Goal: Task Accomplishment & Management: Use online tool/utility

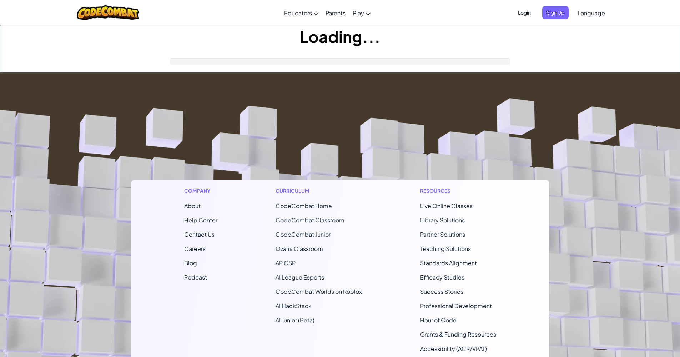
click at [322, 3] on link "Parents" at bounding box center [335, 12] width 27 height 19
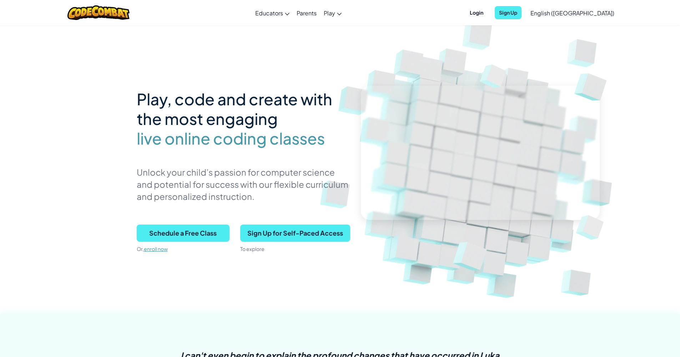
click at [487, 15] on span "Login" at bounding box center [476, 12] width 22 height 13
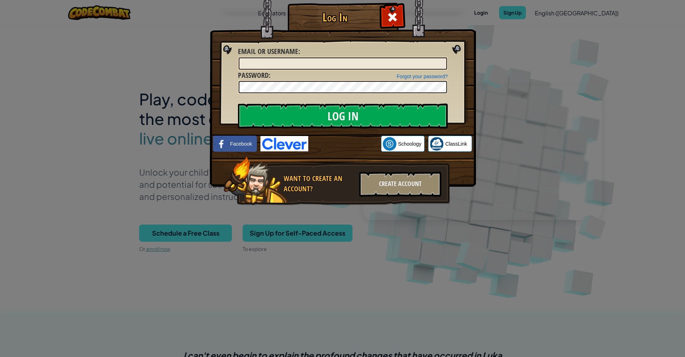
click at [386, 22] on div at bounding box center [392, 16] width 22 height 22
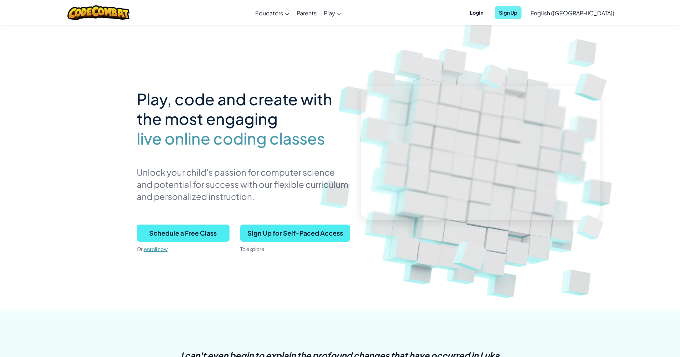
click at [521, 15] on span "Sign Up" at bounding box center [507, 12] width 27 height 13
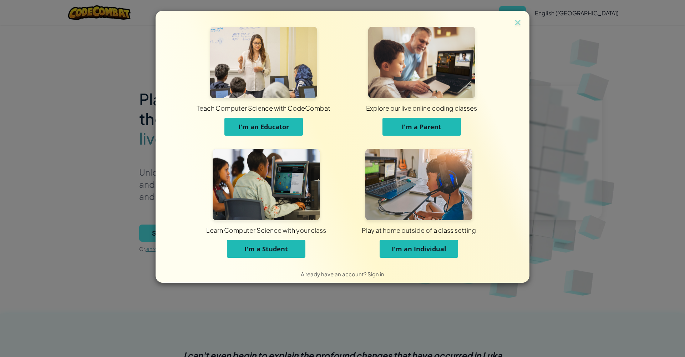
click at [306, 243] on div "Learn Computer Science with your class I'm a Student" at bounding box center [266, 238] width 117 height 37
click at [303, 245] on div "Learn Computer Science with your class I'm a Student" at bounding box center [266, 238] width 117 height 37
click at [305, 246] on button "I'm a Student" at bounding box center [266, 249] width 78 height 18
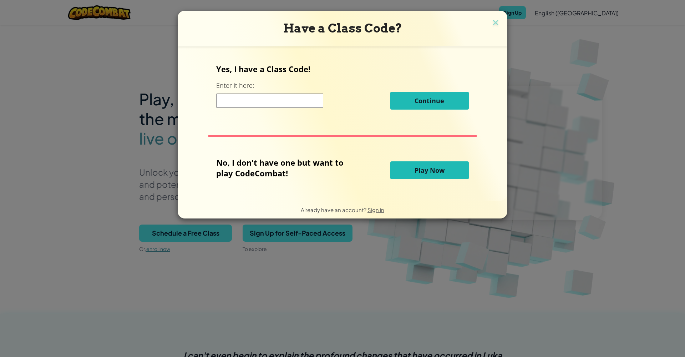
click at [269, 103] on input at bounding box center [269, 100] width 107 height 14
paste input "OpenBedRed"
type input "OpenBedRed"
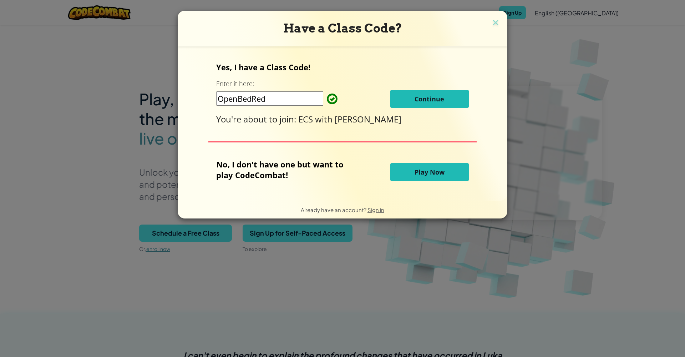
drag, startPoint x: 264, startPoint y: 103, endPoint x: 407, endPoint y: 103, distance: 143.4
click at [407, 103] on button "Continue" at bounding box center [429, 99] width 78 height 18
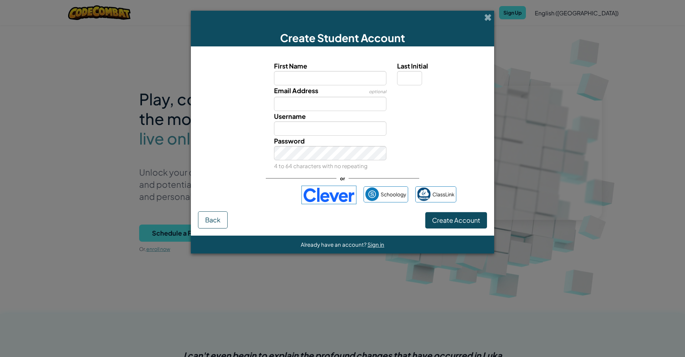
click at [277, 191] on div "Sign in with Google. Opens in new tab" at bounding box center [262, 195] width 66 height 16
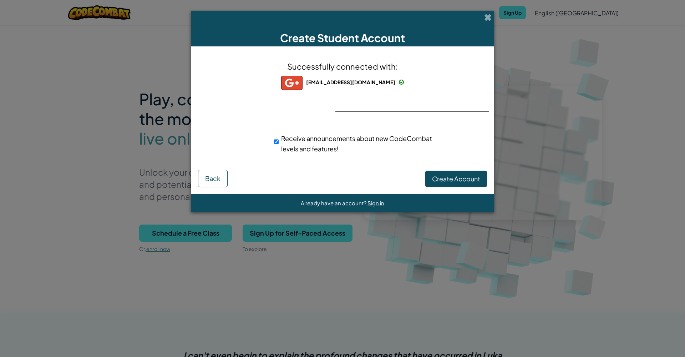
click at [437, 179] on span "Create Account" at bounding box center [456, 178] width 48 height 8
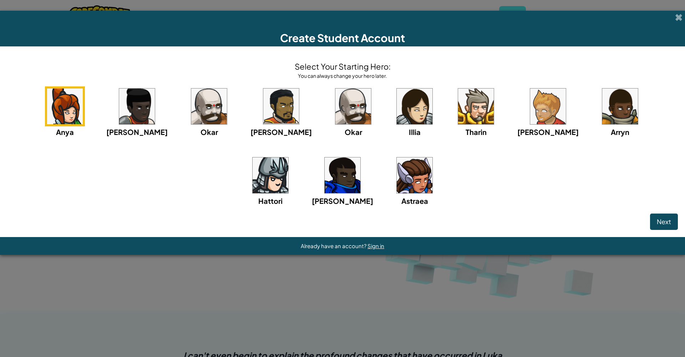
click at [397, 181] on img at bounding box center [415, 175] width 36 height 36
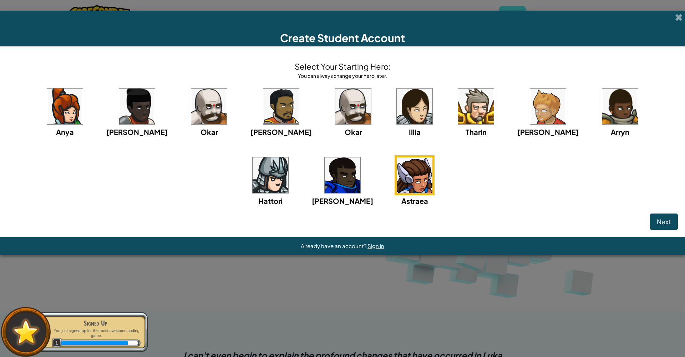
click at [666, 216] on button "Next" at bounding box center [664, 221] width 28 height 16
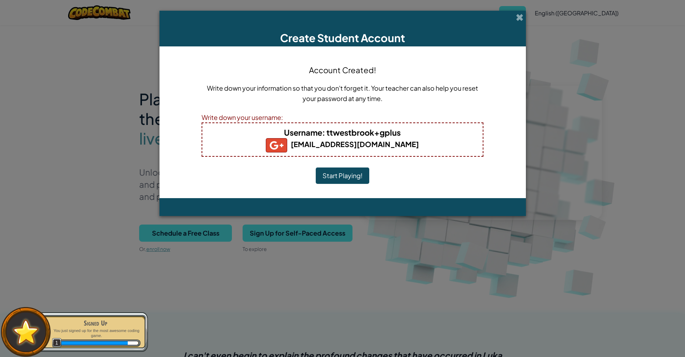
click at [331, 184] on div "Account Created! Write down your information so that you don't forget it. Your …" at bounding box center [343, 122] width 282 height 137
click at [333, 179] on button "Start Playing!" at bounding box center [343, 175] width 54 height 16
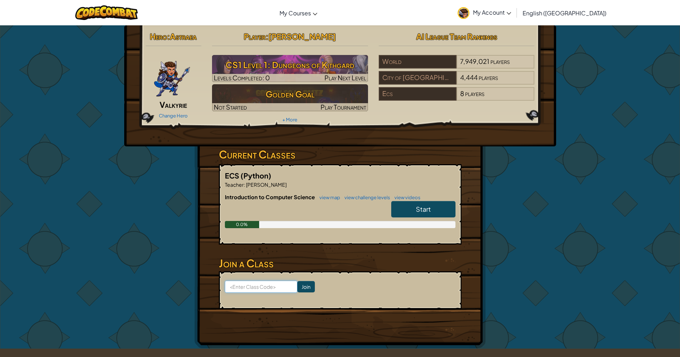
click at [252, 286] on input at bounding box center [261, 286] width 72 height 12
paste input "OpenBedRed"
type input "OpenBedRed"
click at [309, 284] on input "Join" at bounding box center [305, 286] width 17 height 11
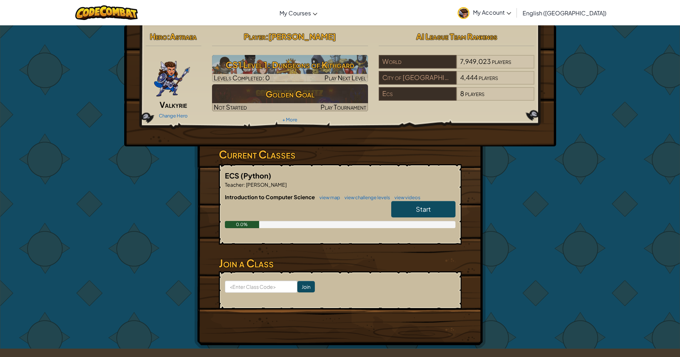
click at [409, 204] on link "Start" at bounding box center [423, 209] width 64 height 16
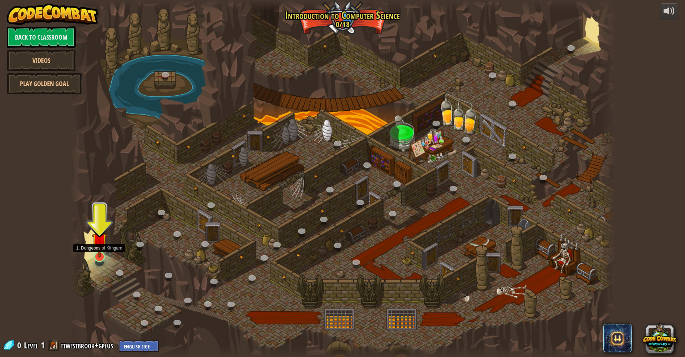
click at [99, 256] on img at bounding box center [99, 240] width 15 height 34
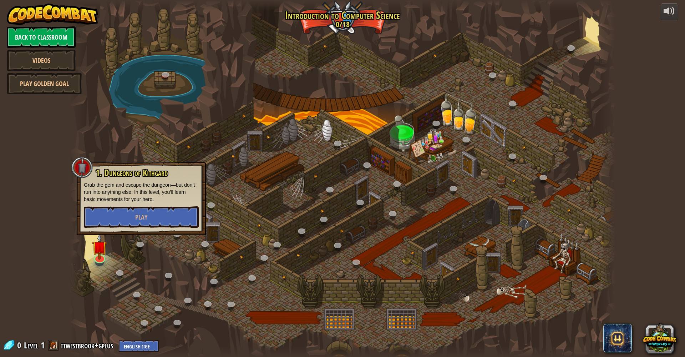
click at [121, 228] on div "1. Dungeons of [PERSON_NAME] Grab the gem and escape the dungeon—but don’t run …" at bounding box center [141, 198] width 129 height 73
click at [134, 218] on button "Play" at bounding box center [141, 216] width 115 height 21
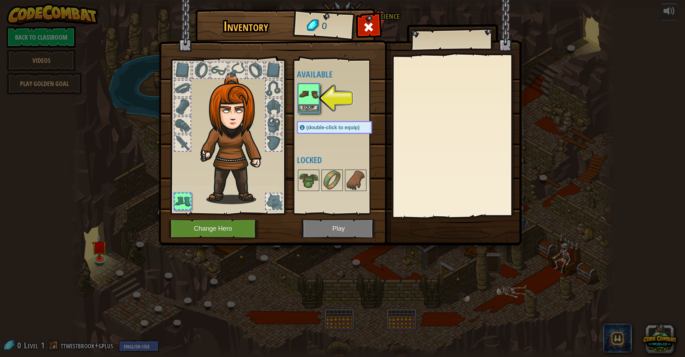
drag, startPoint x: 296, startPoint y: 103, endPoint x: 306, endPoint y: 102, distance: 9.7
click at [306, 102] on div "Available Equip (double-click to equip) Locked" at bounding box center [337, 136] width 87 height 155
click at [306, 101] on img at bounding box center [309, 94] width 20 height 20
click at [306, 111] on button "Equip" at bounding box center [309, 107] width 20 height 7
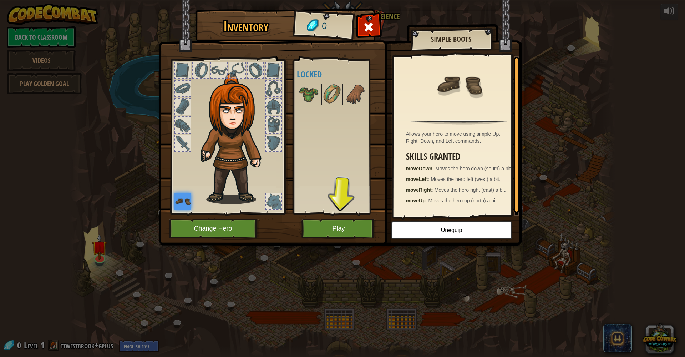
click at [339, 226] on button "Play" at bounding box center [338, 229] width 75 height 20
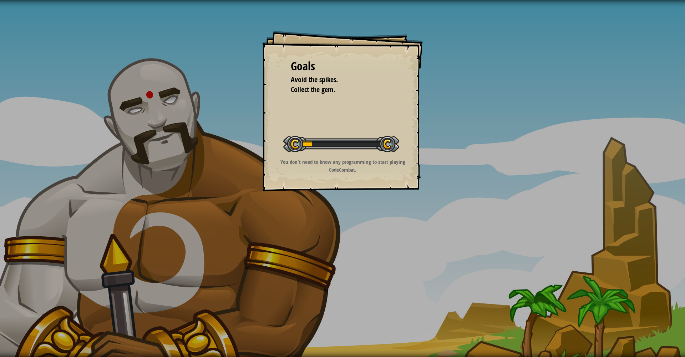
drag, startPoint x: 304, startPoint y: 142, endPoint x: 323, endPoint y: 141, distance: 18.9
click at [305, 142] on div at bounding box center [341, 144] width 116 height 16
click at [330, 139] on div at bounding box center [341, 144] width 116 height 16
click at [331, 139] on div at bounding box center [341, 144] width 116 height 16
drag, startPoint x: 346, startPoint y: 142, endPoint x: 361, endPoint y: 143, distance: 14.7
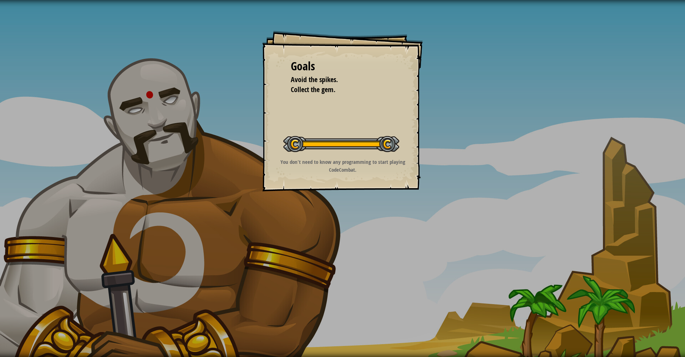
click at [352, 142] on div "Goals Avoid the spikes. Collect the gem. Start Level Error loading from server.…" at bounding box center [342, 111] width 161 height 161
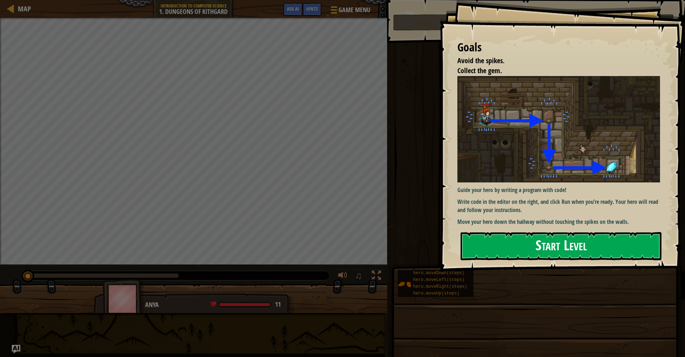
click at [497, 232] on button "Start Level" at bounding box center [561, 246] width 201 height 28
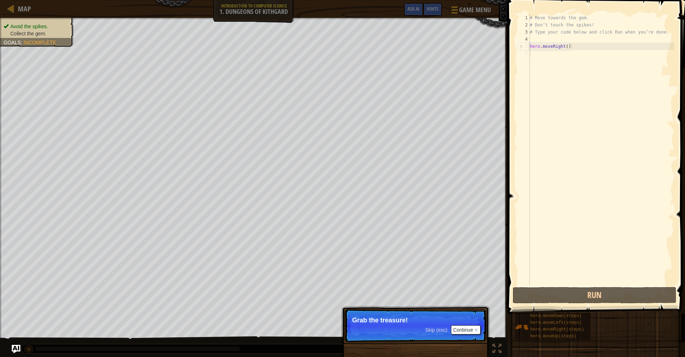
click at [465, 331] on button "Continue" at bounding box center [466, 329] width 30 height 9
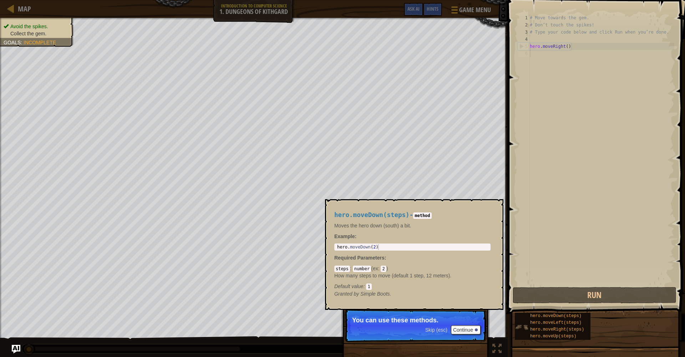
click at [527, 323] on img at bounding box center [522, 327] width 14 height 14
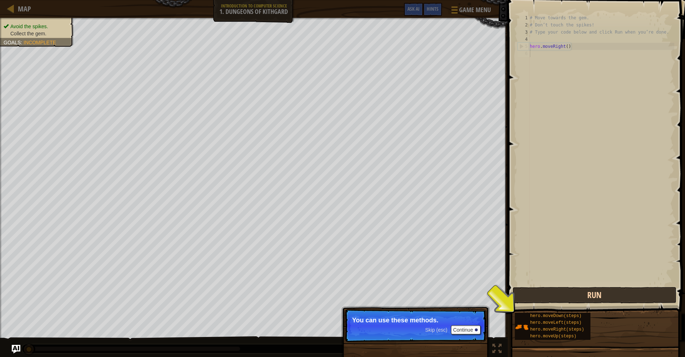
click at [534, 302] on button "Run" at bounding box center [595, 295] width 164 height 16
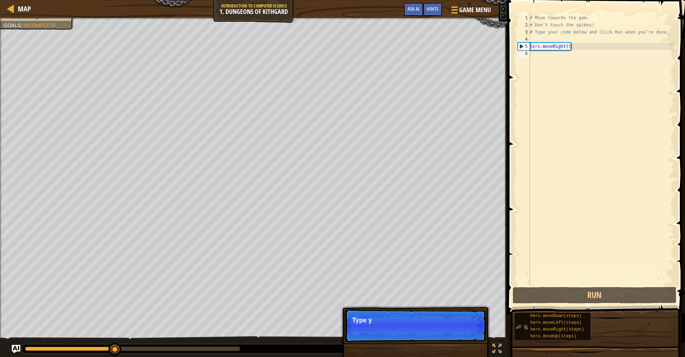
click at [516, 315] on div "hero.moveDown(steps) hero.moveLeft(steps) hero.moveRight(steps) hero.moveUp(ste…" at bounding box center [553, 326] width 76 height 27
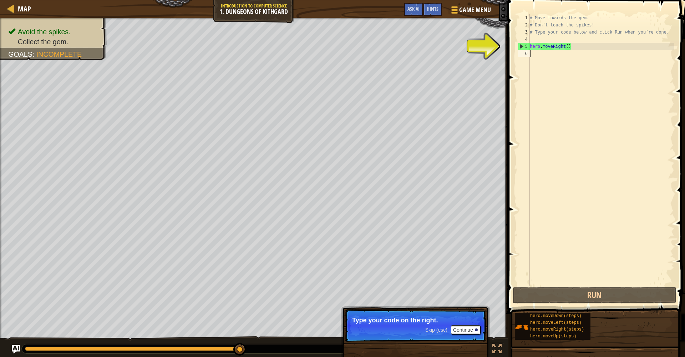
click at [527, 268] on div "Map Introduction to Computer Science 1. Dungeons of Kithgard Game Menu Done Hin…" at bounding box center [342, 178] width 685 height 357
drag, startPoint x: 567, startPoint y: 46, endPoint x: 557, endPoint y: 53, distance: 11.9
click at [567, 47] on div "# Move towards the gem. # Don’t touch the spikes! # Type your code below and cl…" at bounding box center [601, 156] width 146 height 285
type textarea "hero.moveRight()"
click at [581, 43] on div "# Move towards the gem. # Don’t touch the spikes! # Type your code below and cl…" at bounding box center [601, 156] width 146 height 285
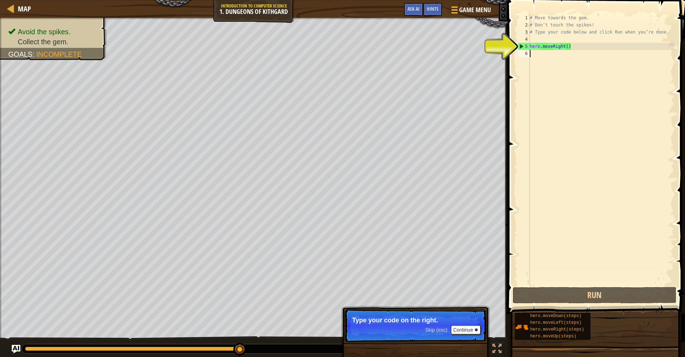
click at [547, 62] on div "# Move towards the gem. # Don’t touch the spikes! # Type your code below and cl…" at bounding box center [601, 156] width 146 height 285
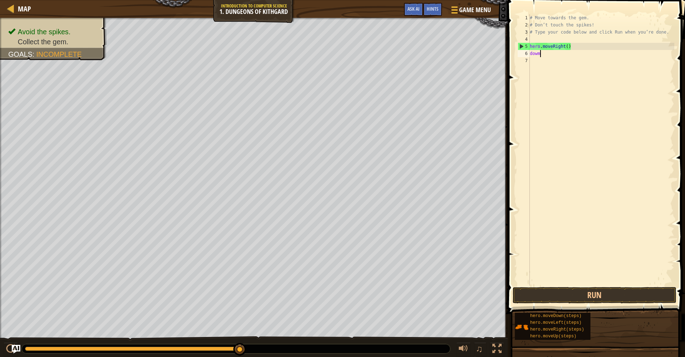
scroll to position [3, 0]
type textarea "down"
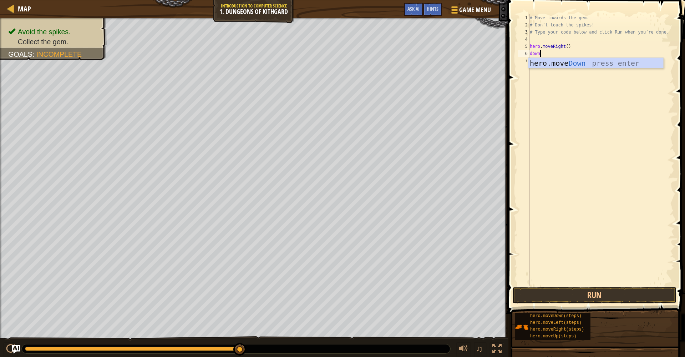
scroll to position [3, 0]
click at [585, 295] on button "Run" at bounding box center [595, 295] width 164 height 16
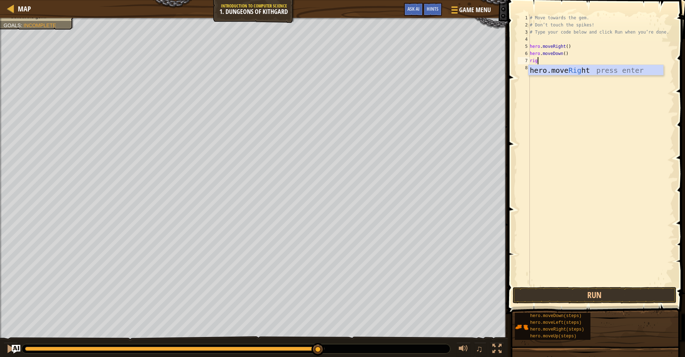
scroll to position [3, 1]
type textarea "right"
click at [581, 298] on button "Run" at bounding box center [595, 295] width 164 height 16
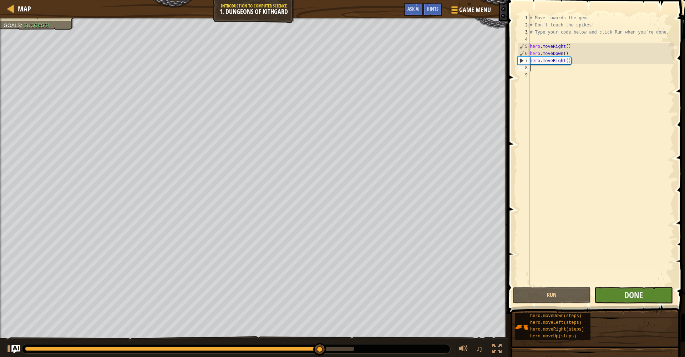
click at [612, 294] on button "Done" at bounding box center [633, 295] width 78 height 16
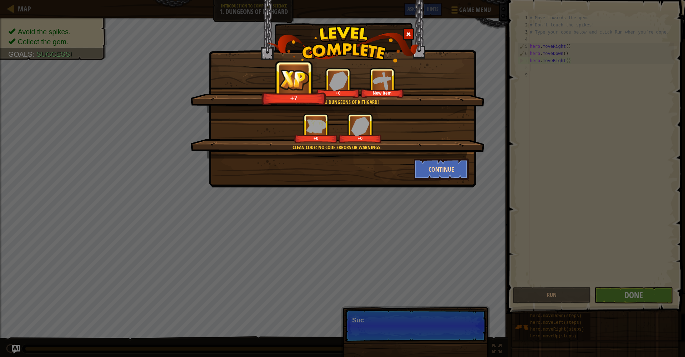
click at [448, 177] on button "Continue" at bounding box center [441, 168] width 55 height 21
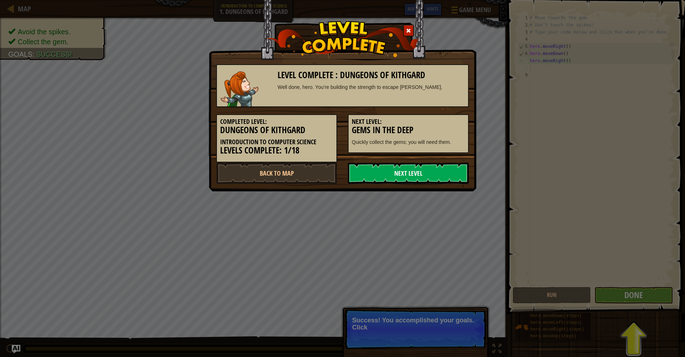
click at [436, 177] on link "Next Level" at bounding box center [408, 172] width 121 height 21
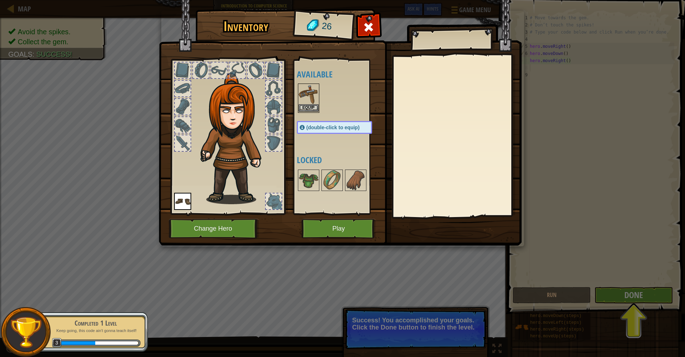
click at [298, 99] on div "Available Equip Equip (double-click to equip) Locked" at bounding box center [342, 136] width 90 height 149
click at [308, 103] on img at bounding box center [309, 94] width 20 height 20
click at [307, 107] on button "Equip" at bounding box center [309, 107] width 20 height 7
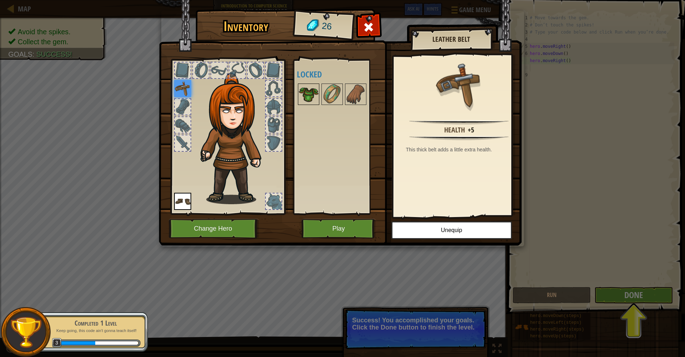
click at [309, 101] on div "Available Equip Equip (double-click to equip) Locked" at bounding box center [342, 136] width 90 height 149
click at [320, 230] on button "Play" at bounding box center [338, 229] width 75 height 20
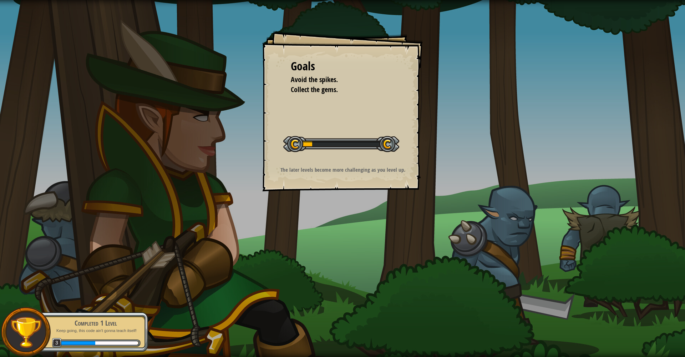
click at [354, 144] on div at bounding box center [341, 144] width 116 height 16
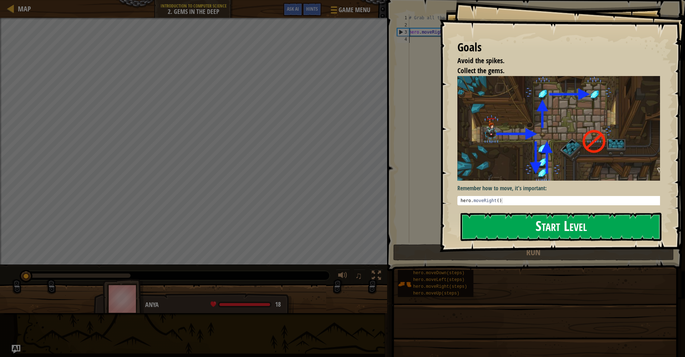
click at [506, 150] on div "Goals Avoid the spikes. Collect the gems. Remember how to move, it's important:…" at bounding box center [562, 126] width 245 height 252
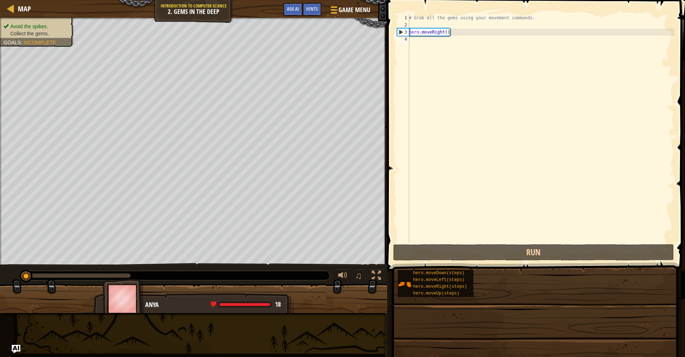
click at [509, 220] on div "Goals Avoid the spikes. Collect the gems. Remember how to move, it's important:…" at bounding box center [342, 178] width 685 height 357
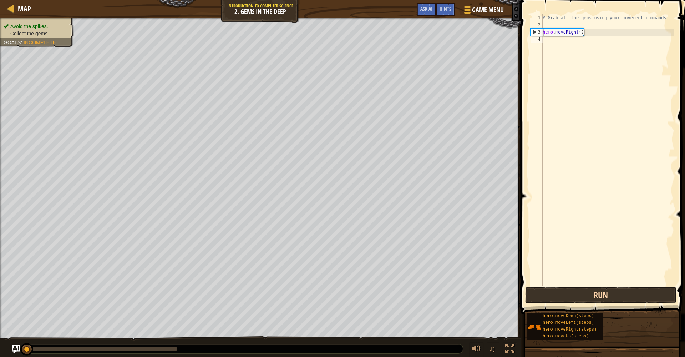
click at [549, 250] on div "1 2 3 4 # Grab all the gems using your movement commands. hero . moveRight ( ) …" at bounding box center [601, 171] width 167 height 335
click at [546, 268] on div "# Grab all the gems using your movement commands. hero . moveRight ( )" at bounding box center [607, 156] width 133 height 285
click at [553, 294] on button "Run" at bounding box center [600, 295] width 151 height 16
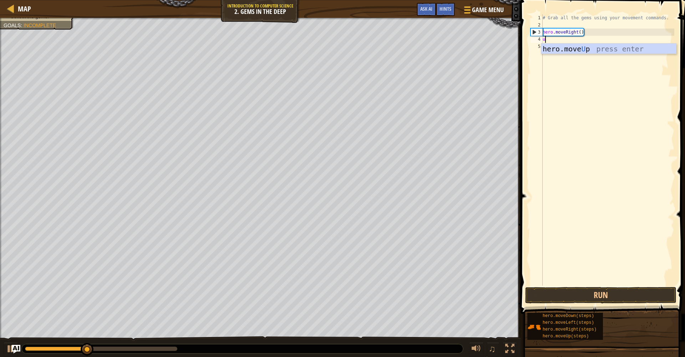
scroll to position [3, 0]
type textarea "upo"
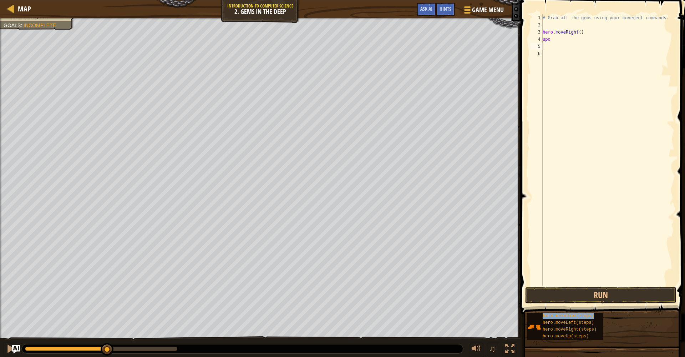
drag, startPoint x: 606, startPoint y: 314, endPoint x: 607, endPoint y: 309, distance: 5.8
click at [607, 312] on div "hero.moveDown(steps) hero.moveLeft(steps) hero.moveRight(steps) hero.moveUp(ste…" at bounding box center [603, 326] width 153 height 28
click at [607, 303] on div "Hints Videos 1 2 3 4 5 6 # Grab all the gems using your movement commands. hero…" at bounding box center [601, 176] width 167 height 353
click at [608, 302] on button "Run" at bounding box center [600, 295] width 151 height 16
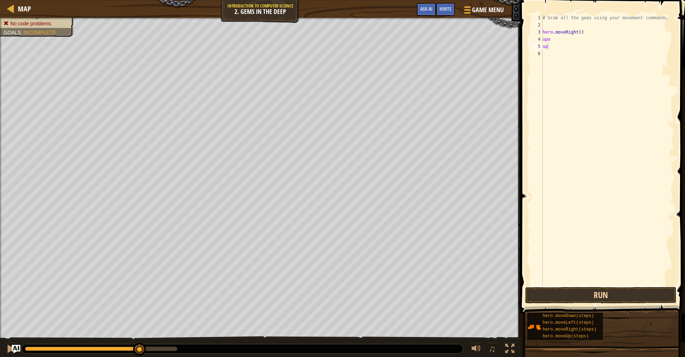
click at [608, 301] on button "Run" at bounding box center [600, 295] width 151 height 16
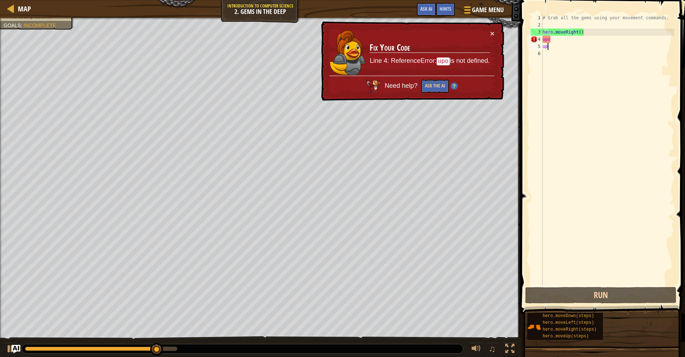
click at [564, 36] on div "# Grab all the gems using your movement commands. hero . moveRight ( ) upo up" at bounding box center [607, 156] width 133 height 285
type textarea "up"
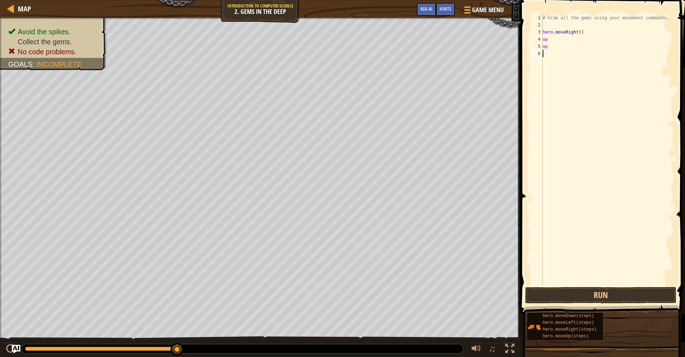
click at [558, 51] on div "# Grab all the gems using your movement commands. hero . moveRight ( ) up up" at bounding box center [607, 156] width 133 height 285
click at [557, 48] on div "# Grab all the gems using your movement commands. hero . moveRight ( ) up up" at bounding box center [607, 156] width 133 height 285
type textarea "u"
type textarea "r"
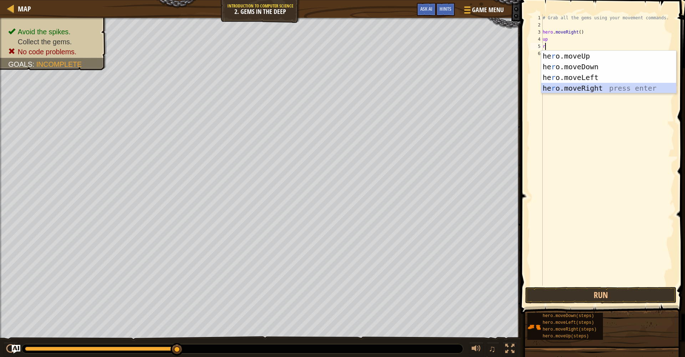
click at [563, 88] on div "he r o.moveUp press enter he r o.moveDown press enter he r o.moveLeft press ent…" at bounding box center [608, 83] width 135 height 64
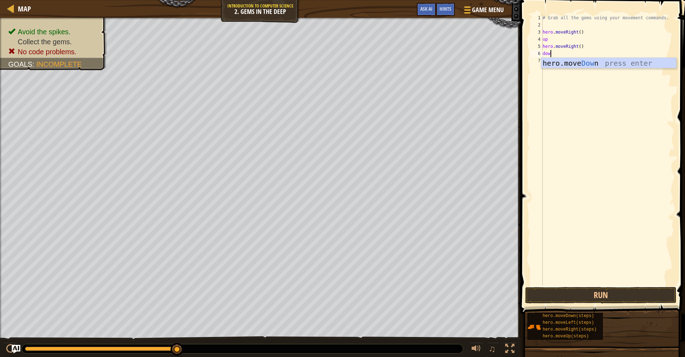
type textarea "down"
click at [557, 65] on div "hero.move Down press enter" at bounding box center [608, 74] width 135 height 32
click at [545, 40] on div "# Grab all the gems using your movement commands. hero . moveRight ( ) up hero …" at bounding box center [607, 156] width 133 height 285
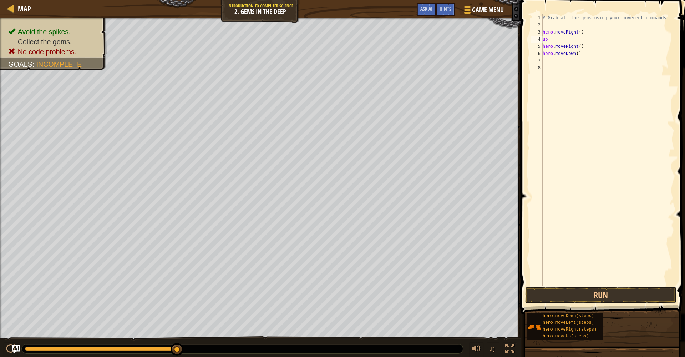
click at [549, 41] on div "# Grab all the gems using your movement commands. hero . moveRight ( ) up hero …" at bounding box center [607, 156] width 133 height 285
type textarea "u"
click at [551, 47] on div "hero.move U p press enter" at bounding box center [608, 60] width 135 height 32
click at [544, 54] on div "# Grab all the gems using your movement commands. hero . moveRight ( ) hero . m…" at bounding box center [607, 156] width 133 height 285
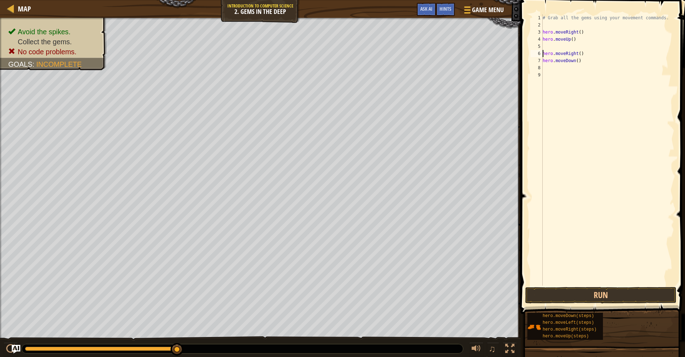
type textarea "hero.moveRight()"
click at [547, 59] on div "# Grab all the gems using your movement commands. hero . moveRight ( ) hero . m…" at bounding box center [607, 156] width 133 height 285
type textarea "lef"
click at [558, 76] on div "# Grab all the gems using your movement commands. hero . moveRight ( ) hero . m…" at bounding box center [607, 156] width 133 height 285
click at [556, 65] on div "# Grab all the gems using your movement commands. hero . moveRight ( ) hero . m…" at bounding box center [607, 156] width 133 height 285
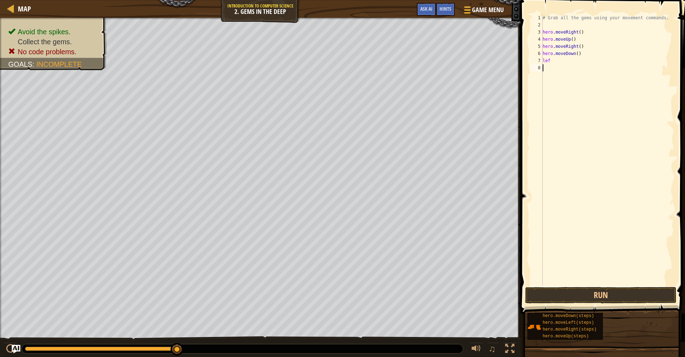
click at [555, 62] on div "# Grab all the gems using your movement commands. hero . moveRight ( ) hero . m…" at bounding box center [607, 156] width 133 height 285
type textarea "left"
click at [569, 68] on div "hero.move Left press enter" at bounding box center [608, 81] width 135 height 32
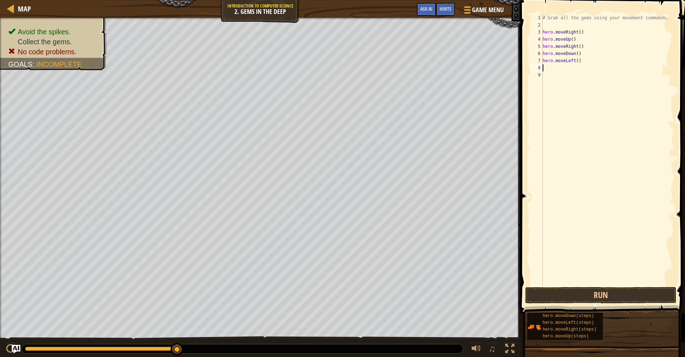
click at [575, 31] on div "# Grab all the gems using your movement commands. hero . moveRight ( ) hero . m…" at bounding box center [607, 156] width 133 height 285
type textarea "hero.moveRight()"
click at [583, 32] on div "# Grab all the gems using your movement commands. hero . moveRight ( ) hero . m…" at bounding box center [607, 156] width 133 height 285
click at [608, 293] on button "Run" at bounding box center [600, 295] width 151 height 16
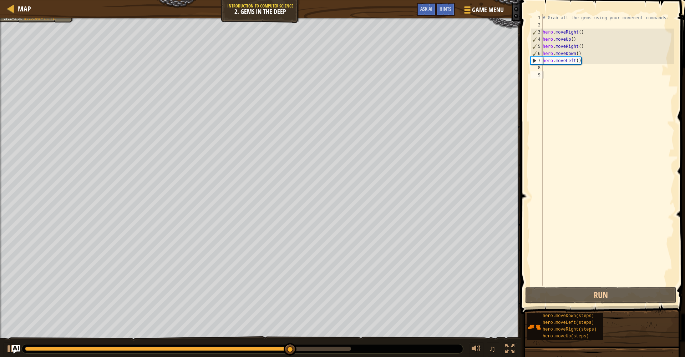
click at [552, 72] on div "# Grab all the gems using your movement commands. hero . moveRight ( ) hero . m…" at bounding box center [607, 156] width 133 height 285
click at [553, 70] on div "# Grab all the gems using your movement commands. hero . moveRight ( ) hero . m…" at bounding box center [607, 156] width 133 height 285
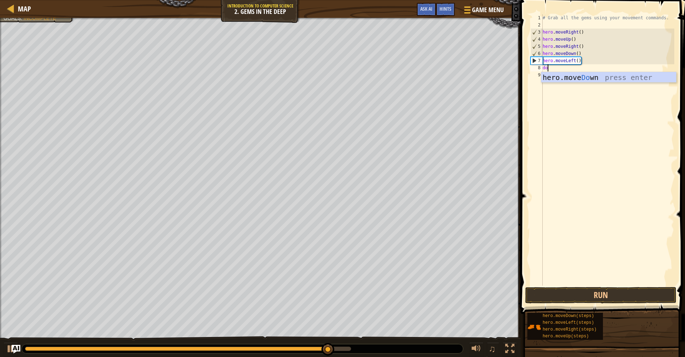
type textarea "down"
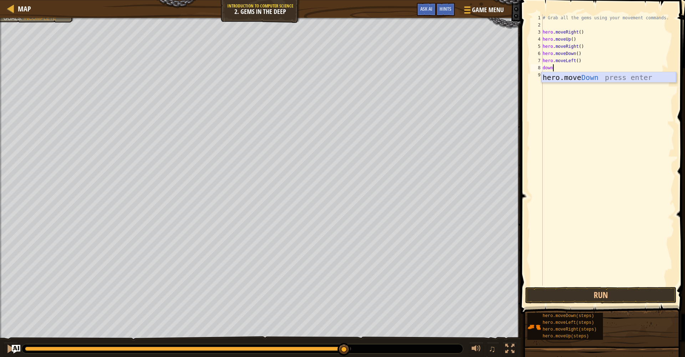
click at [580, 75] on div "hero.move Down press enter" at bounding box center [608, 88] width 135 height 32
type textarea "up"
click at [556, 81] on div "hero.move Up press enter" at bounding box center [610, 95] width 135 height 32
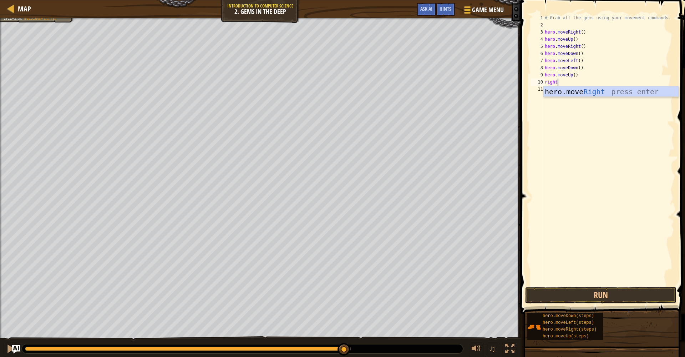
scroll to position [3, 1]
click at [572, 86] on div "# Grab all the gems using your movement commands. hero . moveRight ( ) hero . m…" at bounding box center [608, 156] width 131 height 285
type textarea "right"
click at [562, 86] on div "# Grab all the gems using your movement commands. hero . moveRight ( ) hero . m…" at bounding box center [608, 156] width 131 height 285
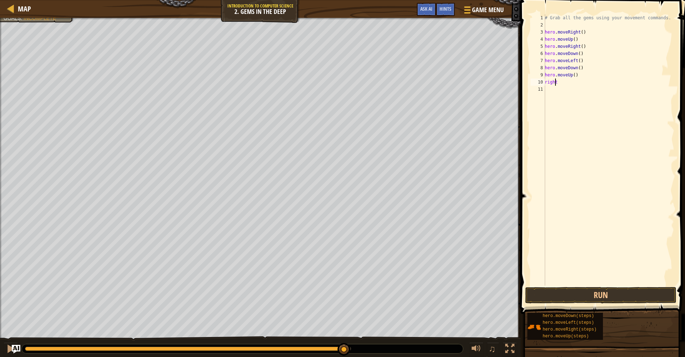
click at [556, 82] on div "# Grab all the gems using your movement commands. hero . moveRight ( ) hero . m…" at bounding box center [608, 156] width 131 height 285
click at [562, 85] on div "# Grab all the gems using your movement commands. hero . moveRight ( ) hero . m…" at bounding box center [608, 156] width 131 height 285
type textarea "right"
click at [565, 90] on div "hero.move Right press enter" at bounding box center [610, 102] width 135 height 32
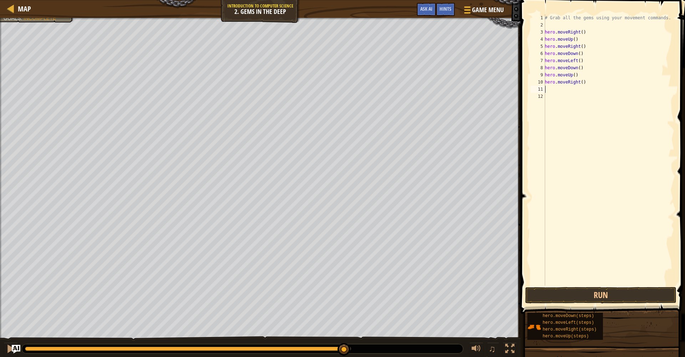
scroll to position [3, 0]
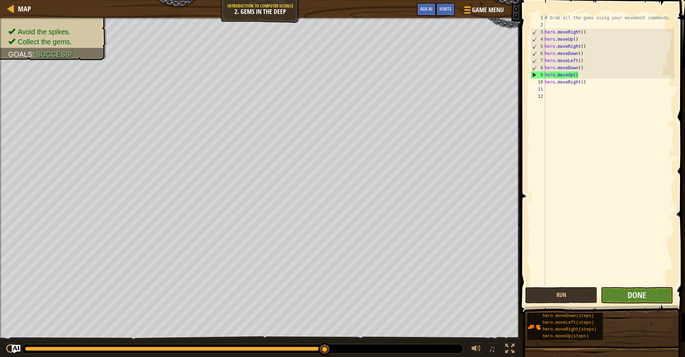
click at [625, 289] on button "Done" at bounding box center [637, 295] width 72 height 16
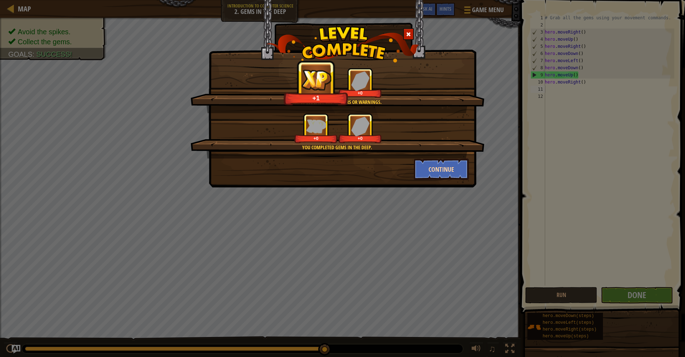
click at [420, 176] on button "Continue" at bounding box center [441, 168] width 55 height 21
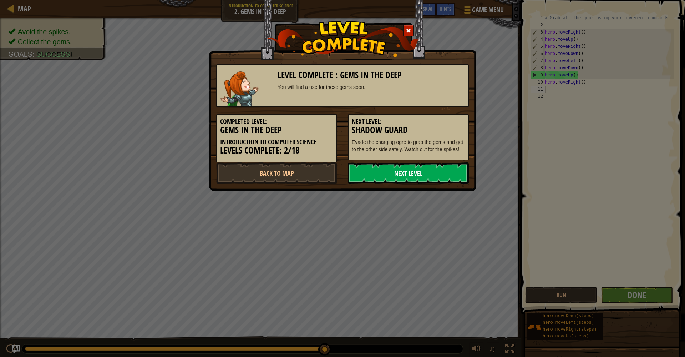
click at [423, 175] on link "Next Level" at bounding box center [408, 172] width 121 height 21
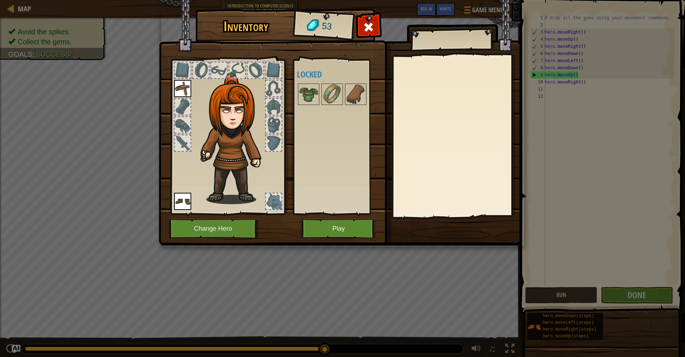
click at [343, 225] on button "Play" at bounding box center [338, 229] width 75 height 20
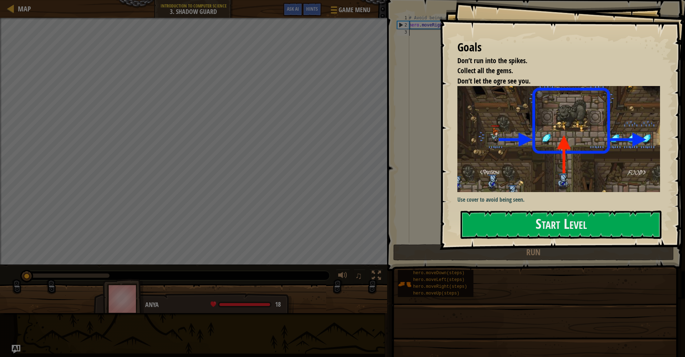
drag, startPoint x: 526, startPoint y: 151, endPoint x: 522, endPoint y: 153, distance: 4.7
click at [526, 210] on button "Start Level" at bounding box center [561, 224] width 201 height 28
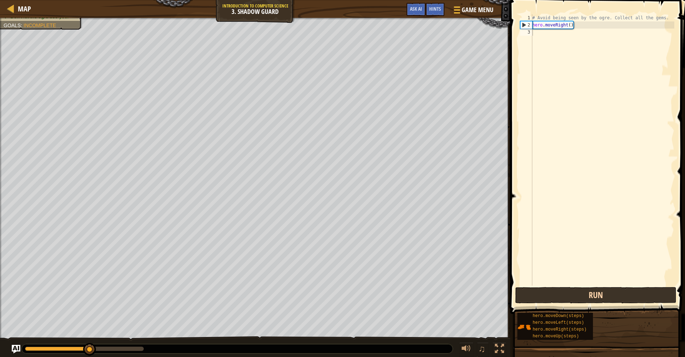
click at [560, 294] on button "Run" at bounding box center [595, 295] width 161 height 16
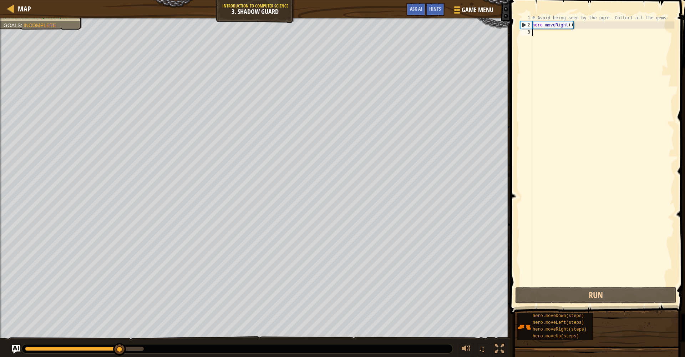
scroll to position [3, 0]
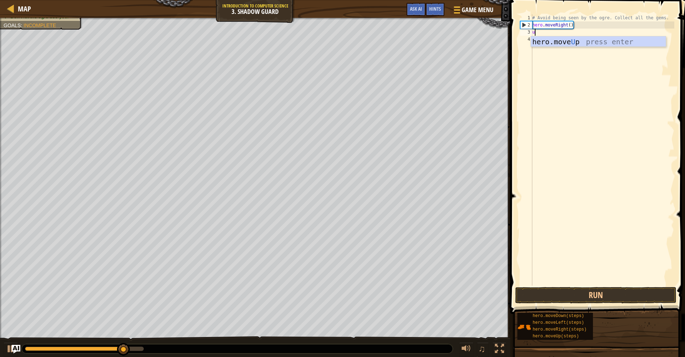
type textarea "up"
click at [568, 297] on button "Run" at bounding box center [595, 295] width 161 height 16
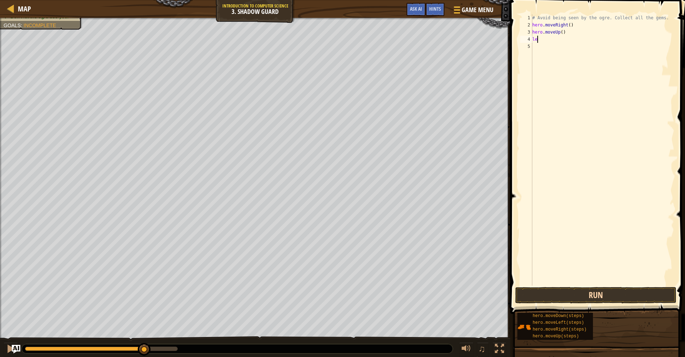
type textarea "l"
type textarea "right"
click at [567, 294] on button "Run" at bounding box center [595, 295] width 161 height 16
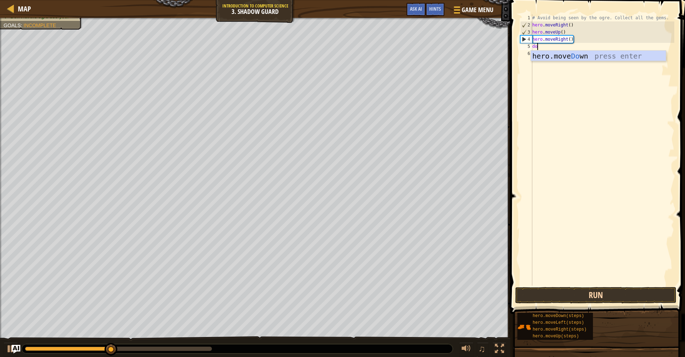
scroll to position [3, 0]
click at [567, 293] on button "Run" at bounding box center [595, 295] width 161 height 16
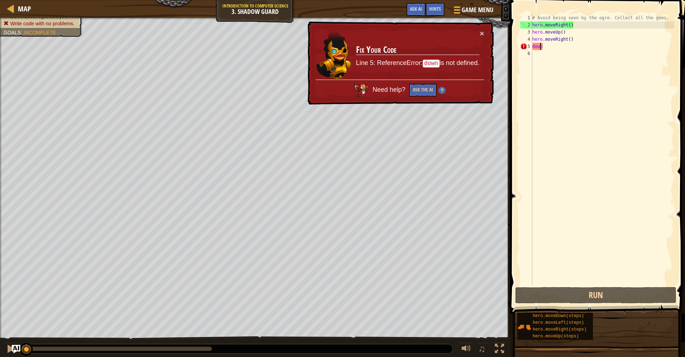
click at [539, 50] on div "# Avoid being seen by the ogre. Collect all the gems. hero . moveRight ( ) hero…" at bounding box center [602, 156] width 143 height 285
click at [555, 45] on div "# Avoid being seen by the ogre. Collect all the gems. hero . moveRight ( ) hero…" at bounding box center [602, 156] width 143 height 285
click at [554, 47] on div "# Avoid being seen by the ogre. Collect all the gems. hero . moveRight ( ) hero…" at bounding box center [602, 156] width 143 height 285
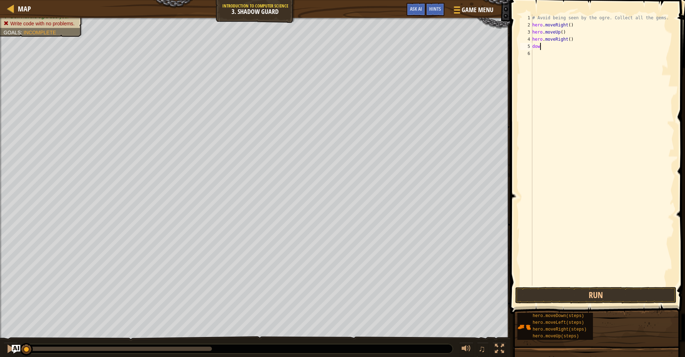
type textarea "down"
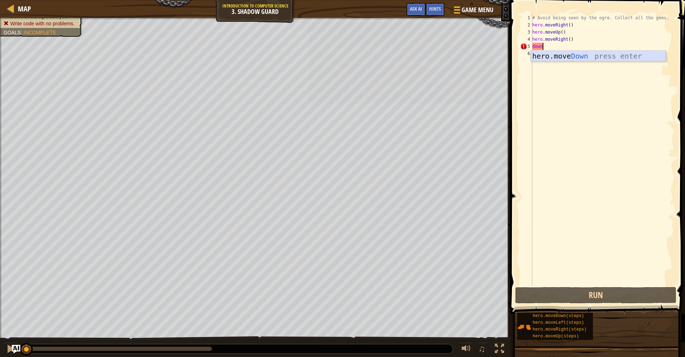
click at [554, 59] on div "hero.move Down press enter" at bounding box center [598, 67] width 135 height 32
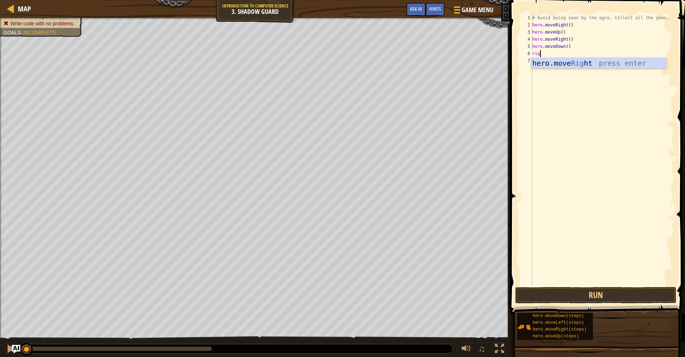
type textarea "right"
click at [574, 60] on div "hero.move Right press enter" at bounding box center [598, 74] width 135 height 32
click at [582, 303] on span at bounding box center [598, 146] width 181 height 335
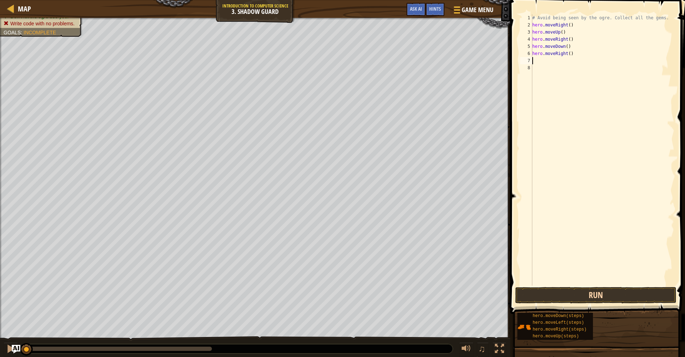
click at [581, 303] on button "Run" at bounding box center [595, 295] width 161 height 16
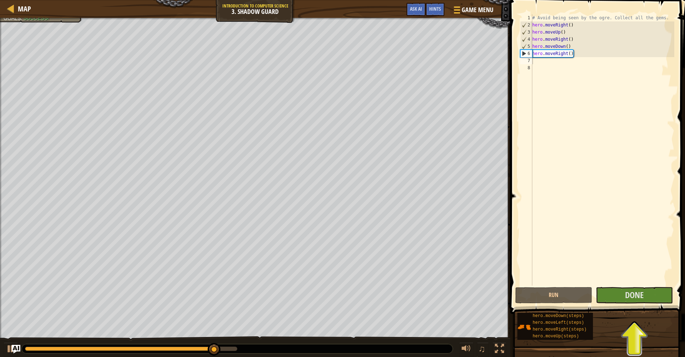
drag, startPoint x: 639, startPoint y: 310, endPoint x: 638, endPoint y: 306, distance: 4.1
click at [637, 302] on button "Done" at bounding box center [634, 295] width 77 height 16
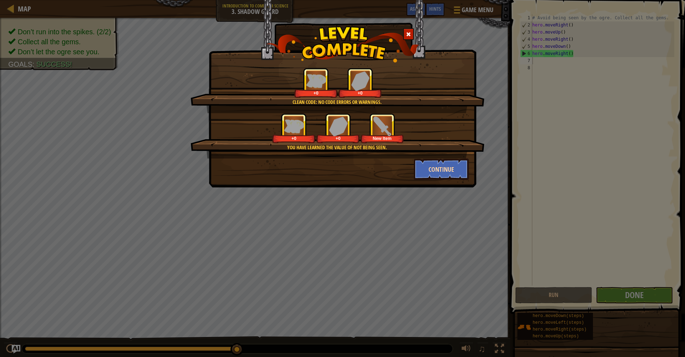
click at [442, 178] on button "Continue" at bounding box center [441, 168] width 55 height 21
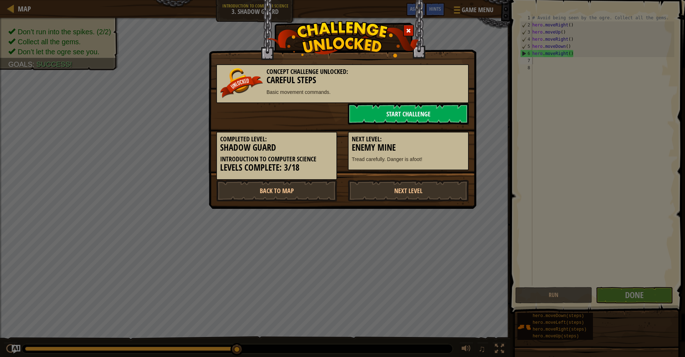
click at [422, 120] on link "Start Challenge" at bounding box center [408, 113] width 121 height 21
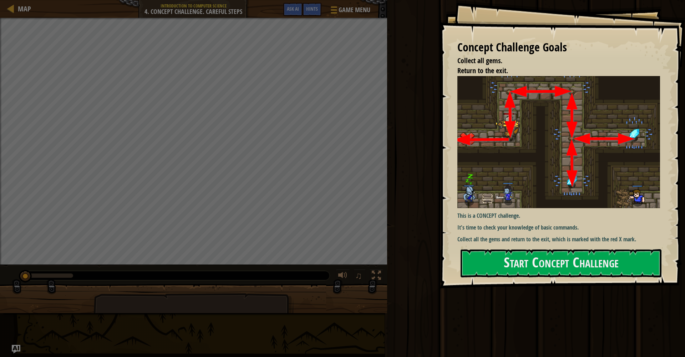
click at [512, 247] on div "Concept Challenge Goals Collect all gems. Return to the exit. This is a CONCEPT…" at bounding box center [562, 144] width 245 height 288
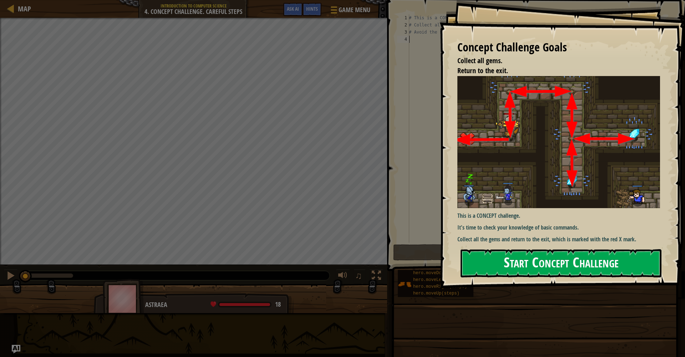
click at [511, 257] on button "Start Concept Challenge" at bounding box center [561, 263] width 201 height 28
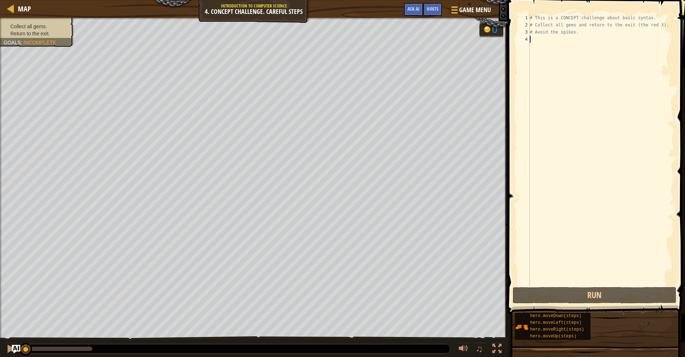
scroll to position [3, 0]
type textarea "up"
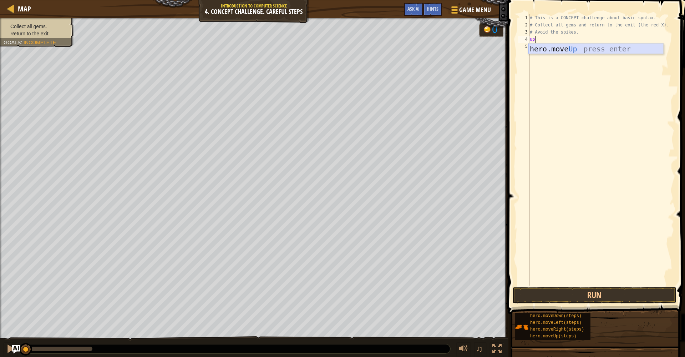
click at [566, 52] on div "hero.move Up press enter" at bounding box center [595, 60] width 135 height 32
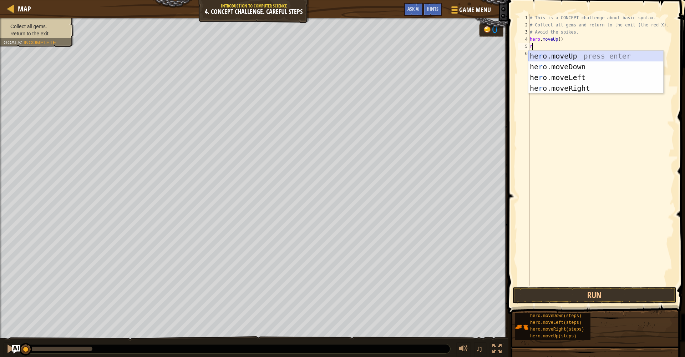
type textarea "ri"
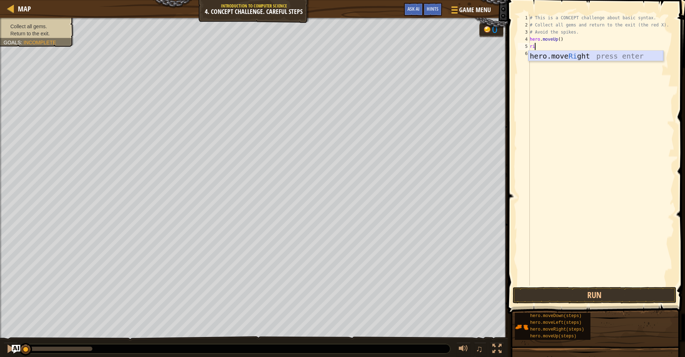
click at [558, 53] on div "hero.move Ri ght press enter" at bounding box center [595, 67] width 135 height 32
type textarea "down"
click at [578, 65] on div "hero.move Down press enter" at bounding box center [595, 74] width 135 height 32
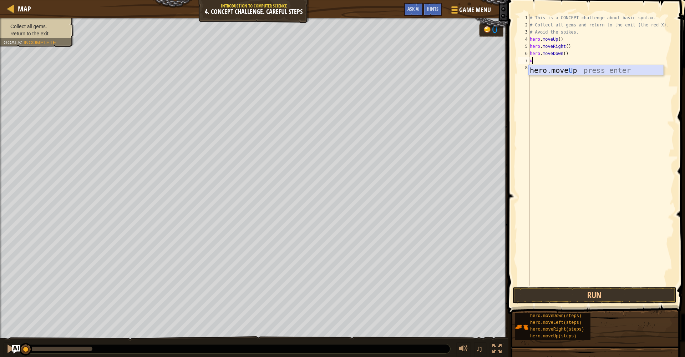
type textarea "up"
click at [594, 70] on div "hero.move Up press enter" at bounding box center [595, 81] width 135 height 32
type textarea "left"
click at [583, 75] on div "hero.move Left press enter" at bounding box center [595, 88] width 135 height 32
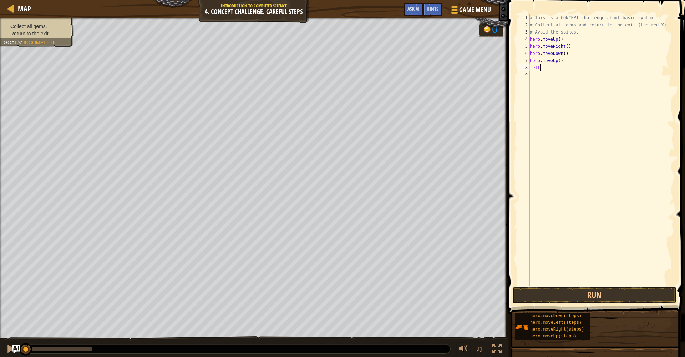
scroll to position [3, 0]
drag, startPoint x: 582, startPoint y: 299, endPoint x: 583, endPoint y: 293, distance: 6.6
click at [583, 293] on button "Run" at bounding box center [595, 295] width 164 height 16
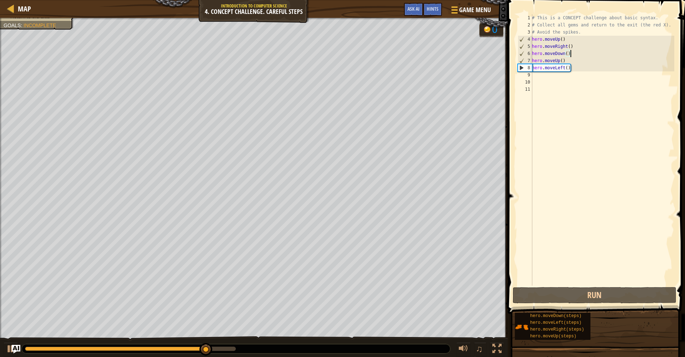
click at [573, 54] on div "# This is a CONCEPT challenge about basic syntax. # Collect all gems and return…" at bounding box center [603, 156] width 144 height 285
type textarea "hero.moveDown()"
click at [573, 55] on div "# This is a CONCEPT challenge about basic syntax. # Collect all gems and return…" at bounding box center [603, 156] width 144 height 285
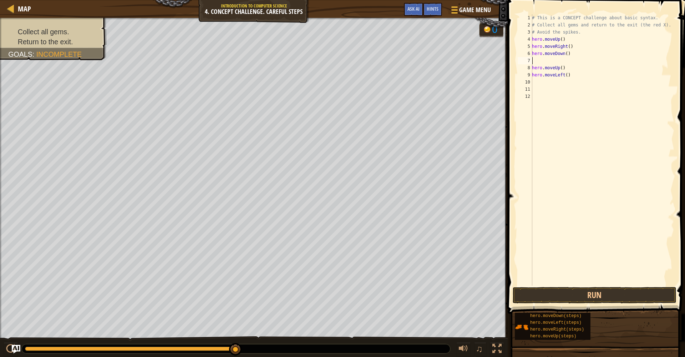
type textarea "d"
click at [562, 69] on div "hero.move D own press enter" at bounding box center [598, 81] width 135 height 32
type textarea "d"
click at [563, 77] on div "hero.move D own press enter" at bounding box center [598, 88] width 135 height 32
click at [613, 296] on button "Run" at bounding box center [595, 295] width 164 height 16
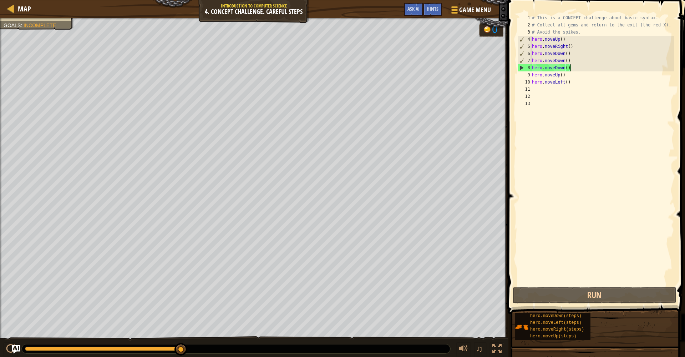
click at [48, 53] on div "Your hero must survive. Collect all gems. Return to the exit. Goals : Incomplete" at bounding box center [254, 180] width 508 height 324
click at [457, 68] on div "Map Introduction to Computer Science 4. Concept Challenge. Careful Steps Game M…" at bounding box center [342, 178] width 685 height 357
click at [416, 12] on button "Ask AI" at bounding box center [413, 9] width 19 height 13
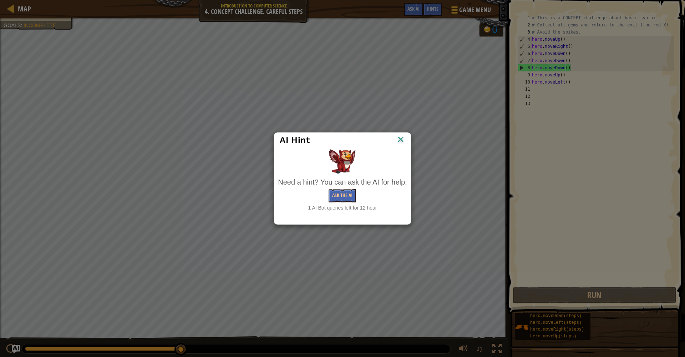
click at [354, 202] on div "Need a hint? You can ask the AI for help. Ask the AI 1 AI Bot queries left for …" at bounding box center [342, 194] width 129 height 34
click at [343, 194] on button "Ask the AI" at bounding box center [342, 195] width 27 height 13
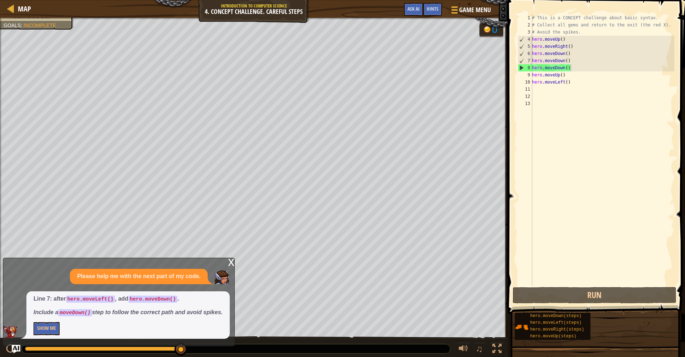
click at [123, 295] on p "Line 7: after hero.moveLeft() , add hero.moveDown() ." at bounding box center [128, 299] width 189 height 8
drag, startPoint x: 75, startPoint y: 291, endPoint x: 48, endPoint y: 293, distance: 27.1
click at [59, 295] on p "Line 7: after hero.moveLeft() , add hero.moveDown() ." at bounding box center [128, 299] width 189 height 8
drag, startPoint x: 48, startPoint y: 293, endPoint x: 187, endPoint y: 291, distance: 139.1
click at [187, 295] on p "Line 7: after hero.moveLeft() , add hero.moveDown() ." at bounding box center [128, 299] width 189 height 8
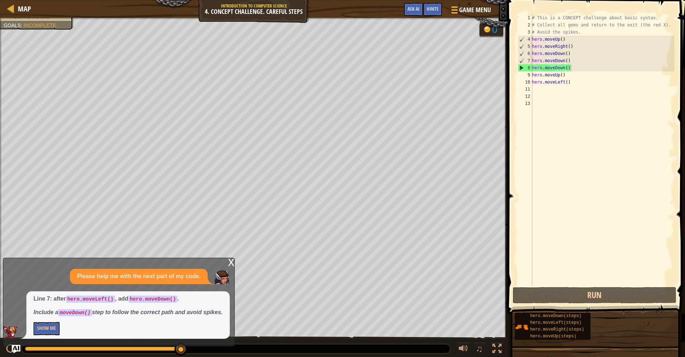
drag, startPoint x: 187, startPoint y: 291, endPoint x: 206, endPoint y: 278, distance: 23.2
click at [189, 295] on p "Line 7: after hero.moveLeft() , add hero.moveDown() ." at bounding box center [128, 299] width 189 height 8
click at [229, 258] on div "x" at bounding box center [231, 261] width 6 height 7
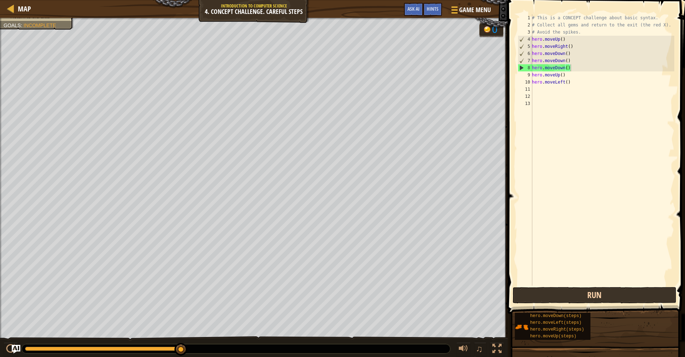
click at [553, 295] on button "Run" at bounding box center [595, 295] width 164 height 16
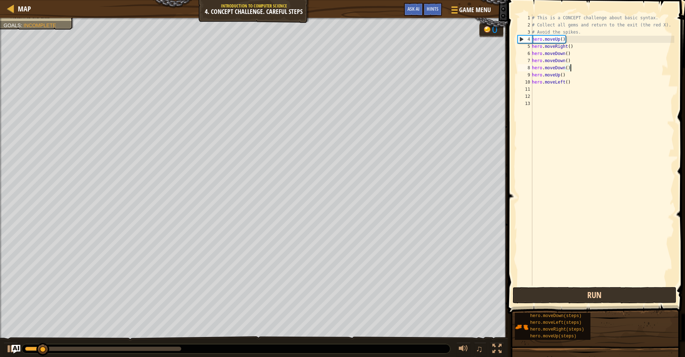
click at [553, 296] on button "Run" at bounding box center [595, 295] width 164 height 16
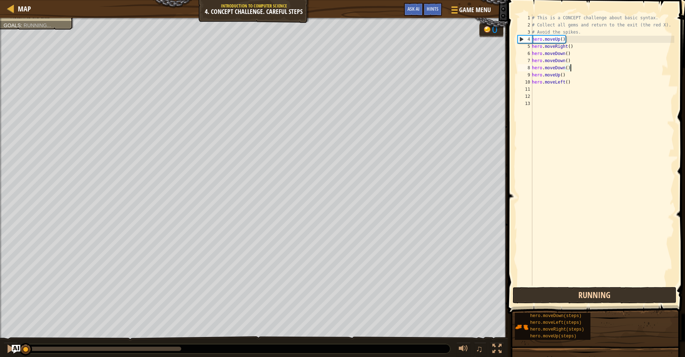
click at [553, 296] on button "Running" at bounding box center [595, 295] width 164 height 16
click at [553, 296] on button "Run" at bounding box center [595, 295] width 164 height 16
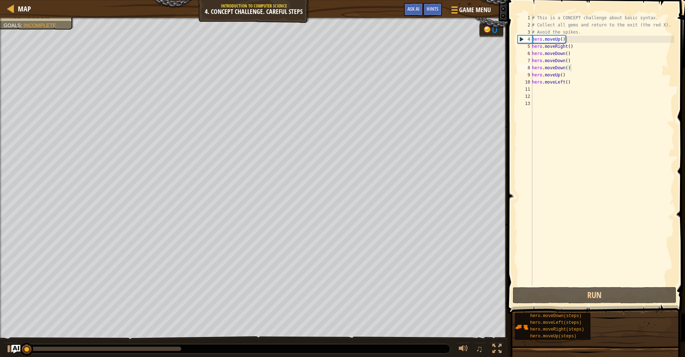
drag, startPoint x: 553, startPoint y: 296, endPoint x: 549, endPoint y: 248, distance: 48.0
click at [554, 296] on button "Run" at bounding box center [595, 295] width 164 height 16
click at [565, 77] on div "# This is a CONCEPT challenge about basic syntax. # Collect all gems and return…" at bounding box center [603, 156] width 144 height 285
type textarea "hero.moveUp()"
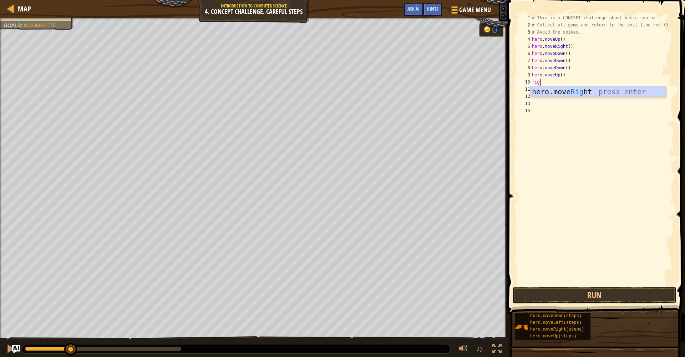
type textarea "right"
click at [578, 94] on div "hero.move Right press enter" at bounding box center [598, 102] width 135 height 32
click at [605, 288] on button "Run" at bounding box center [595, 295] width 164 height 16
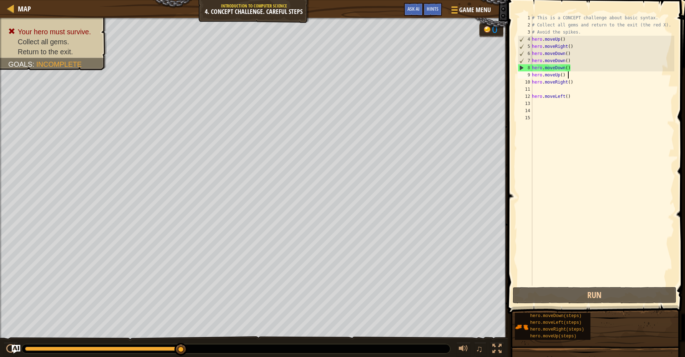
click at [584, 75] on div "# This is a CONCEPT challenge about basic syntax. # Collect all gems and return…" at bounding box center [603, 156] width 144 height 285
click at [569, 64] on div "# This is a CONCEPT challenge about basic syntax. # Collect all gems and return…" at bounding box center [603, 156] width 144 height 285
type textarea "hero.moveDown()"
drag, startPoint x: 569, startPoint y: 65, endPoint x: 520, endPoint y: 69, distance: 49.7
click at [520, 69] on div "hero.moveDown() 1 2 3 4 5 6 7 8 9 10 11 12 13 14 15 # This is a CONCEPT challen…" at bounding box center [595, 149] width 158 height 271
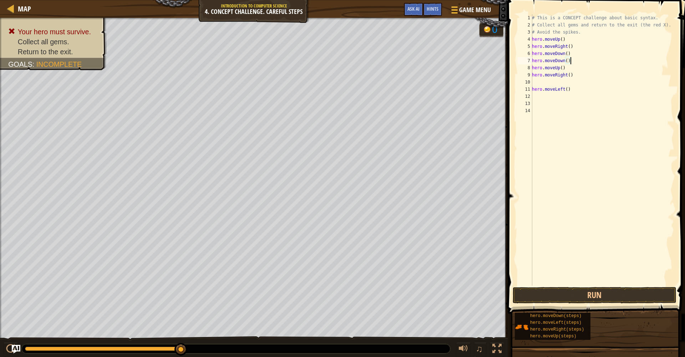
click at [532, 91] on div "# This is a CONCEPT challenge about basic syntax. # Collect all gems and return…" at bounding box center [603, 156] width 144 height 285
type textarea "hero.moveLeft()"
click at [597, 288] on div "hero.moveLeft() 1 2 3 4 5 6 7 8 9 10 11 12 13 # This is a CONCEPT challenge abo…" at bounding box center [595, 171] width 179 height 335
click at [597, 290] on button "Run" at bounding box center [595, 295] width 164 height 16
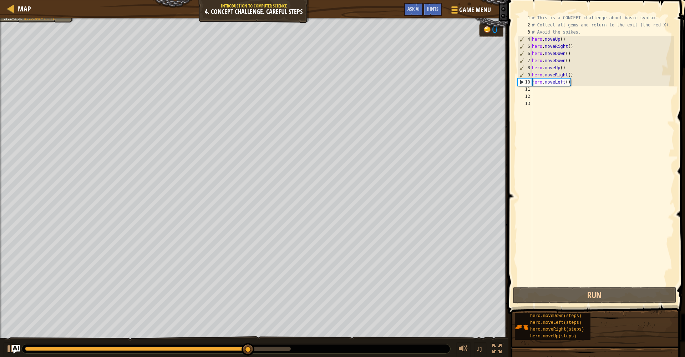
click at [547, 97] on div "# This is a CONCEPT challenge about basic syntax. # Collect all gems and return…" at bounding box center [603, 156] width 144 height 285
click at [542, 94] on div "# This is a CONCEPT challenge about basic syntax. # Collect all gems and return…" at bounding box center [603, 156] width 144 height 285
click at [541, 91] on div "# This is a CONCEPT challenge about basic syntax. # Collect all gems and return…" at bounding box center [603, 156] width 144 height 285
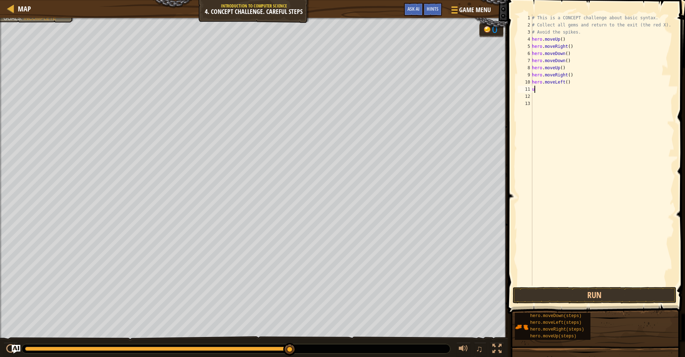
type textarea "up"
click at [568, 97] on div "hero.move Up press enter" at bounding box center [598, 109] width 135 height 32
type textarea "left"
click at [542, 109] on div "hero.move Left press enter" at bounding box center [598, 117] width 135 height 32
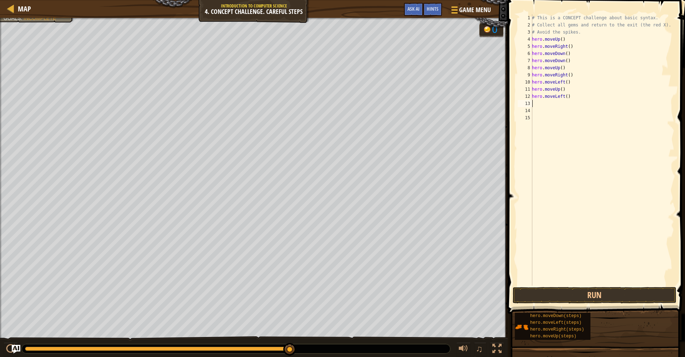
scroll to position [3, 0]
type textarea "down"
click at [556, 116] on div "hero.move Down press enter" at bounding box center [598, 124] width 135 height 32
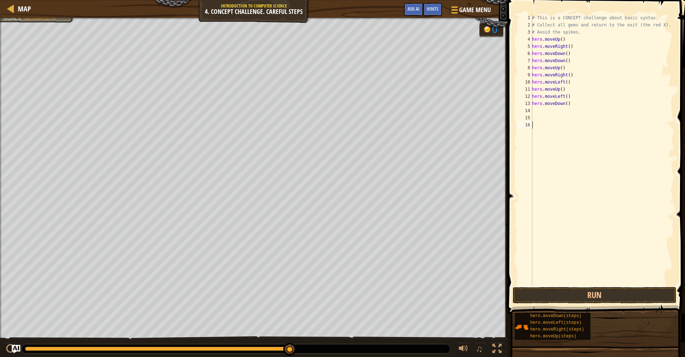
click at [574, 283] on div "# This is a CONCEPT challenge about basic syntax. # Collect all gems and return…" at bounding box center [603, 156] width 144 height 285
click at [574, 286] on div "1 2 3 4 5 6 7 8 9 10 11 12 13 14 15 16 # This is a CONCEPT challenge about basi…" at bounding box center [595, 171] width 179 height 335
click at [575, 304] on div "1 2 3 4 5 6 7 8 9 10 11 12 13 14 15 16 # This is a CONCEPT challenge about basi…" at bounding box center [595, 171] width 179 height 335
click at [574, 301] on button "Run" at bounding box center [595, 295] width 164 height 16
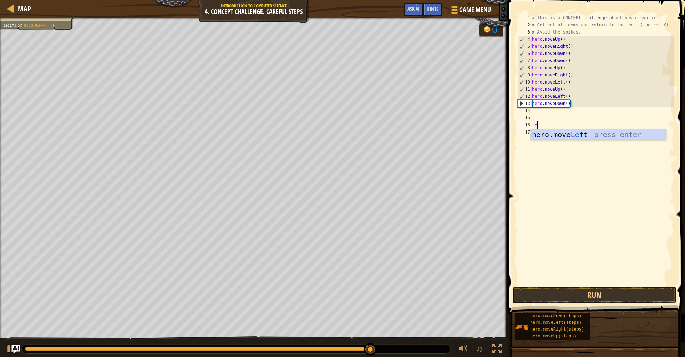
type textarea "lef"
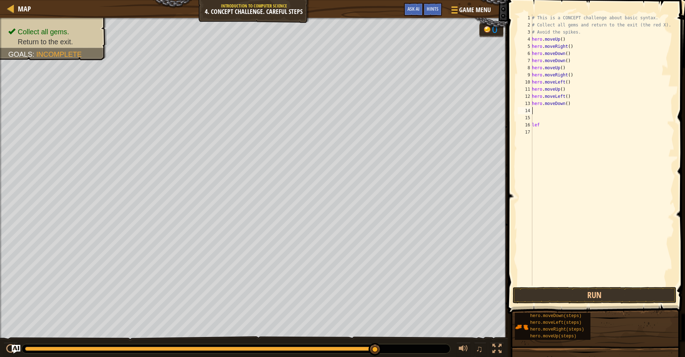
click at [537, 112] on div "# This is a CONCEPT challenge about basic syntax. # Collect all gems and return…" at bounding box center [603, 156] width 144 height 285
type textarea "le"
click at [554, 124] on div "hero.move Le ft press enter" at bounding box center [598, 131] width 135 height 32
click at [584, 294] on button "Run" at bounding box center [595, 295] width 164 height 16
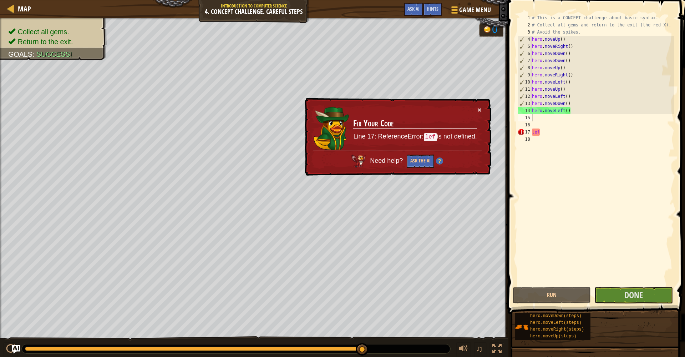
click at [674, 295] on div "Run Submit Done" at bounding box center [595, 295] width 164 height 16
click at [671, 297] on button "Done" at bounding box center [633, 295] width 78 height 16
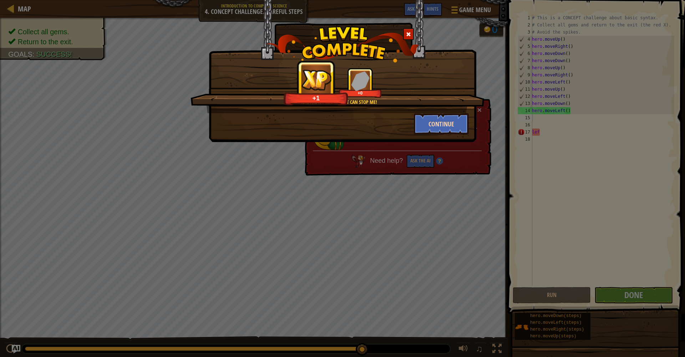
drag, startPoint x: 438, startPoint y: 122, endPoint x: 441, endPoint y: 127, distance: 5.8
click at [441, 127] on button "Continue" at bounding box center [441, 123] width 55 height 21
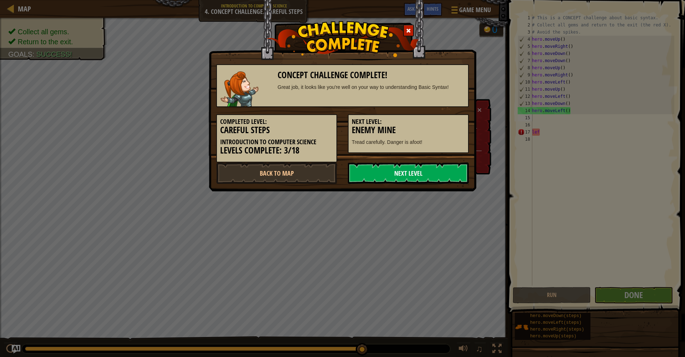
click at [418, 173] on link "Next Level" at bounding box center [408, 172] width 121 height 21
click at [430, 179] on link "Next Level" at bounding box center [408, 172] width 121 height 21
click at [430, 177] on link "Next Level" at bounding box center [408, 172] width 121 height 21
drag, startPoint x: 432, startPoint y: 178, endPoint x: 429, endPoint y: 178, distance: 3.6
click at [432, 178] on link "Next Level" at bounding box center [408, 172] width 121 height 21
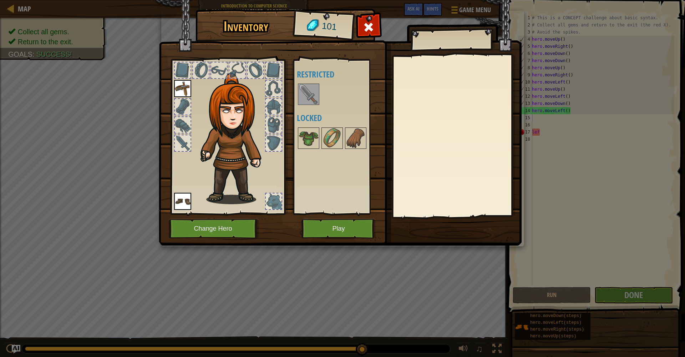
drag, startPoint x: 313, startPoint y: 81, endPoint x: 312, endPoint y: 87, distance: 6.2
click at [313, 82] on div "Available Equip Equip (double-click to equip) Restricted Locked" at bounding box center [342, 136] width 90 height 149
click at [312, 88] on img at bounding box center [309, 94] width 20 height 20
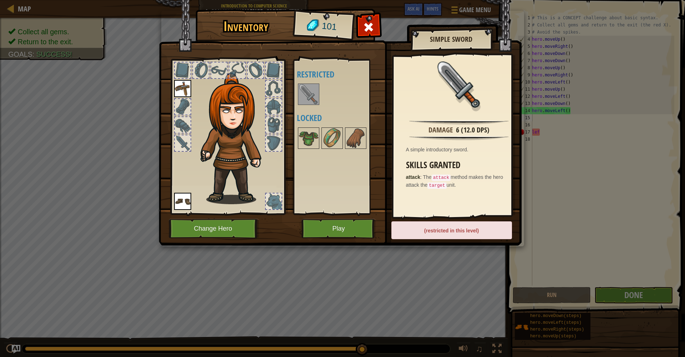
click at [432, 228] on div "(restricted in this level)" at bounding box center [451, 230] width 121 height 18
click at [176, 89] on img at bounding box center [182, 88] width 17 height 17
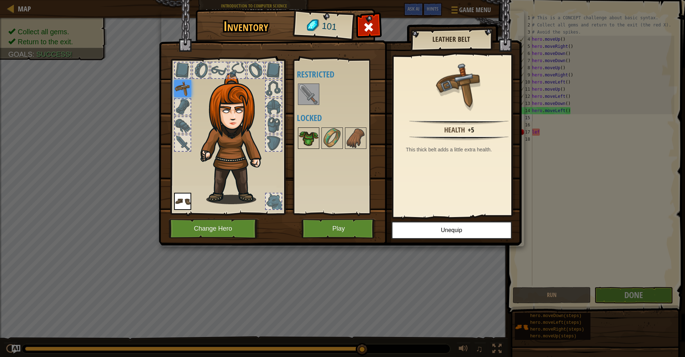
drag, startPoint x: 311, startPoint y: 132, endPoint x: 313, endPoint y: 143, distance: 10.8
click at [311, 133] on img at bounding box center [309, 138] width 20 height 20
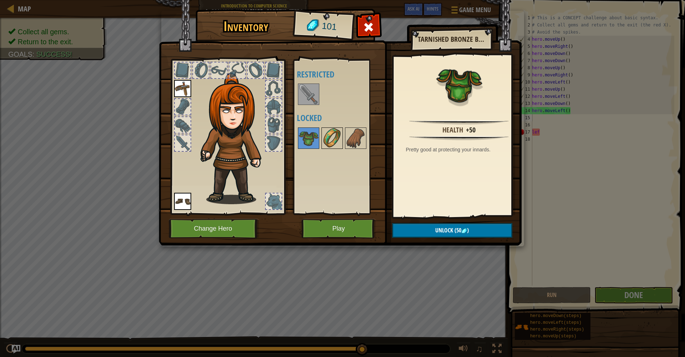
click at [325, 132] on img at bounding box center [332, 138] width 20 height 20
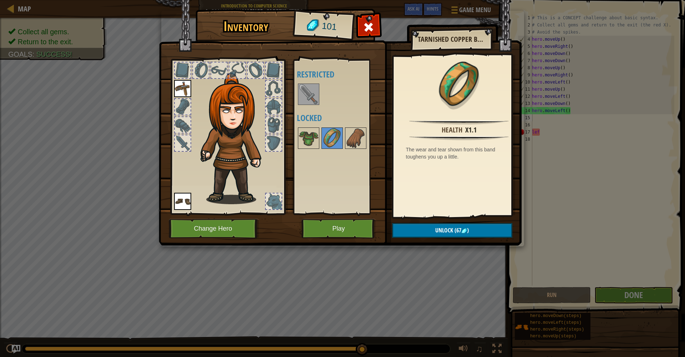
click at [352, 225] on button "Play" at bounding box center [338, 229] width 75 height 20
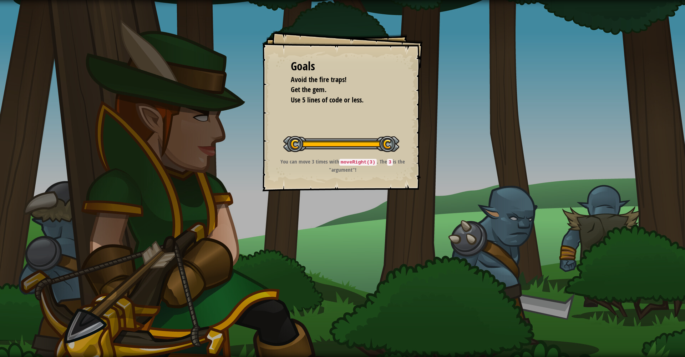
click at [0, 0] on button "Start Level" at bounding box center [0, 0] width 0 height 0
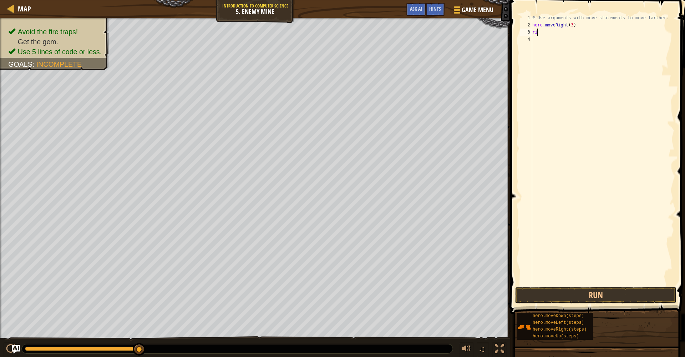
scroll to position [3, 0]
type textarea "r"
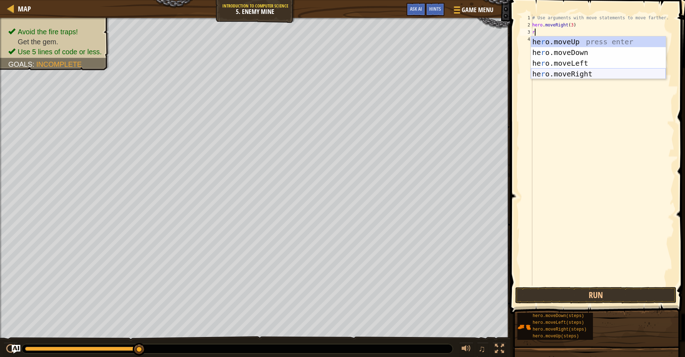
click at [572, 75] on div "he r o.moveUp press enter he r o.moveDown press enter he r o.moveLeft press ent…" at bounding box center [598, 68] width 135 height 64
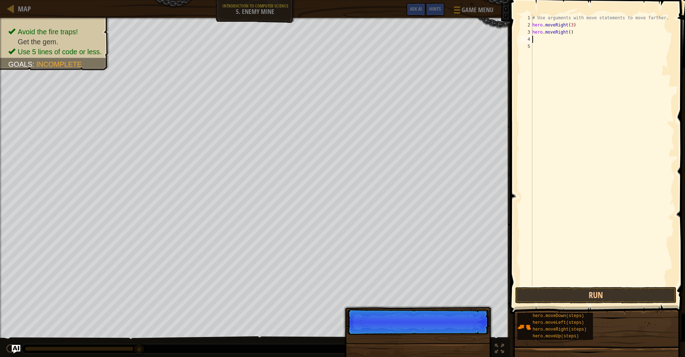
type textarea "r"
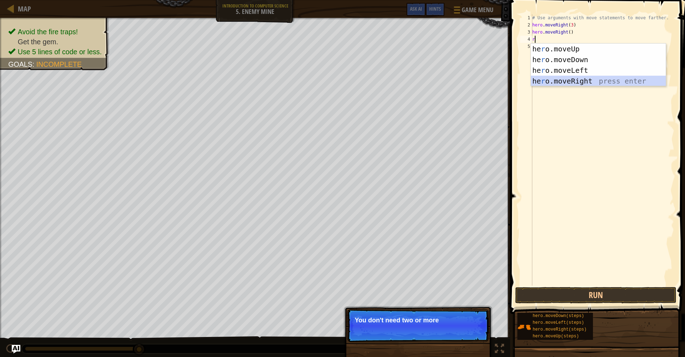
click at [565, 81] on div "he r o.moveUp press enter he r o.moveDown press enter he r o.moveLeft press ent…" at bounding box center [598, 76] width 135 height 64
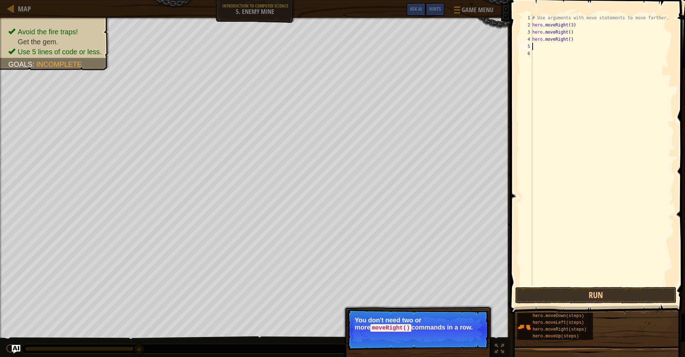
type textarea "r"
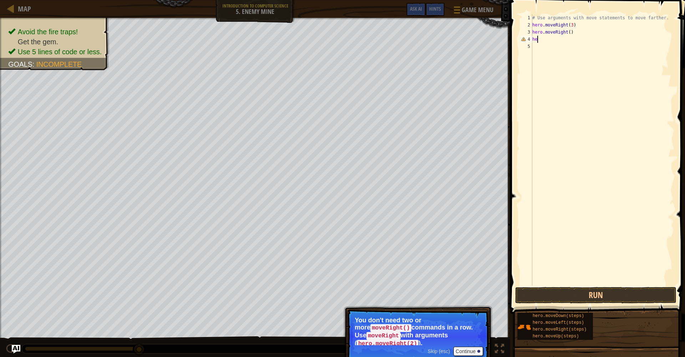
type textarea "h"
click at [571, 33] on div "# Use arguments with move statements to move farther. hero . moveRight ( 3 ) he…" at bounding box center [602, 156] width 143 height 285
type textarea "hero.moveRight(3)"
click at [564, 49] on div "# Use arguments with move statements to move farther. hero . moveRight ( 3 ) he…" at bounding box center [602, 156] width 143 height 285
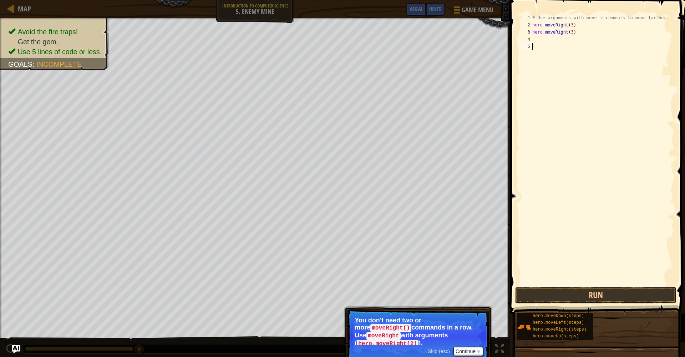
scroll to position [3, 0]
drag, startPoint x: 550, startPoint y: 40, endPoint x: 556, endPoint y: 60, distance: 20.2
click at [552, 47] on div "# Use arguments with move statements to move farther. hero . moveRight ( 3 ) he…" at bounding box center [602, 156] width 143 height 285
click at [617, 295] on button "Run" at bounding box center [595, 295] width 161 height 16
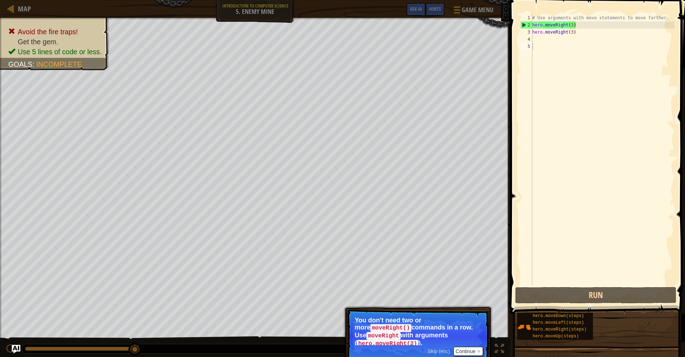
click at [434, 352] on span "Skip (esc)" at bounding box center [439, 351] width 22 height 6
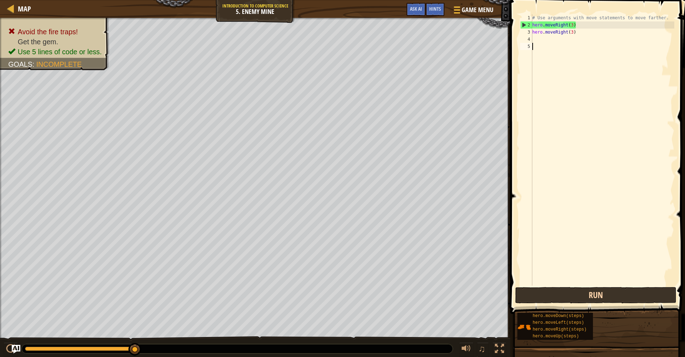
drag, startPoint x: 573, startPoint y: 281, endPoint x: 572, endPoint y: 288, distance: 6.9
click at [572, 287] on div "1 2 3 4 5 # Use arguments with move statements to move farther. hero . moveRigh…" at bounding box center [596, 171] width 177 height 335
click at [572, 290] on button "Run" at bounding box center [595, 295] width 161 height 16
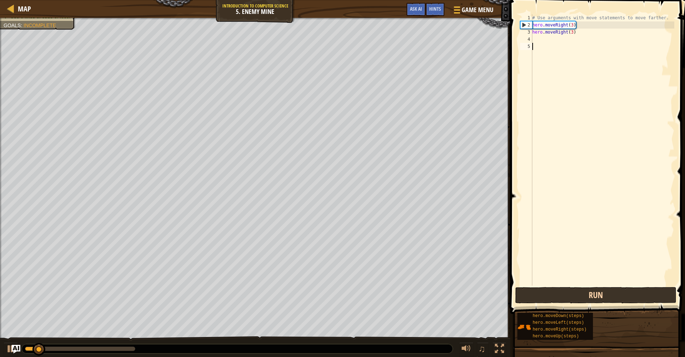
click at [573, 291] on button "Run" at bounding box center [595, 295] width 161 height 16
click at [572, 290] on button "Run" at bounding box center [595, 295] width 161 height 16
click at [573, 290] on button "Run" at bounding box center [595, 295] width 161 height 16
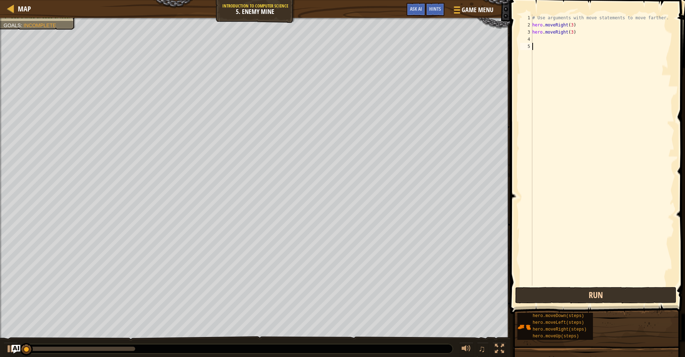
click at [573, 290] on button "Run" at bounding box center [595, 295] width 161 height 16
click at [573, 290] on button "Running" at bounding box center [595, 295] width 161 height 16
click at [573, 290] on button "Run" at bounding box center [595, 295] width 161 height 16
click at [573, 291] on button "Run" at bounding box center [595, 295] width 161 height 16
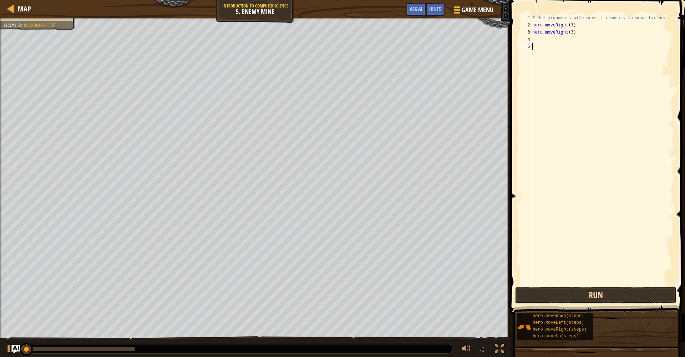
click at [573, 291] on button "Run" at bounding box center [595, 295] width 161 height 16
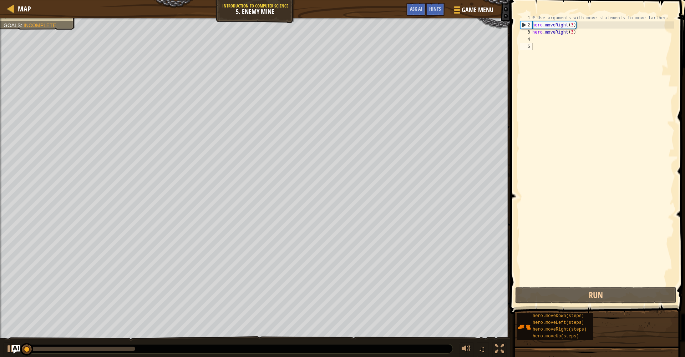
drag, startPoint x: 573, startPoint y: 291, endPoint x: 507, endPoint y: 274, distance: 67.8
click at [556, 288] on button "Run" at bounding box center [595, 295] width 161 height 16
drag, startPoint x: 55, startPoint y: 350, endPoint x: 2, endPoint y: 355, distance: 53.4
click at [1, 356] on div "♫" at bounding box center [255, 346] width 510 height 21
click at [5, 347] on button at bounding box center [11, 349] width 14 height 15
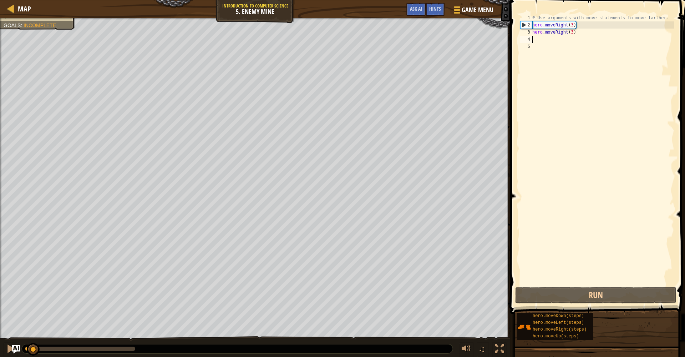
drag, startPoint x: 588, startPoint y: 37, endPoint x: 568, endPoint y: 34, distance: 19.9
click at [568, 34] on div "# Use arguments with move statements to move farther. hero . moveRight ( 3 ) he…" at bounding box center [602, 156] width 143 height 285
type textarea "hero.moveRight(3)"
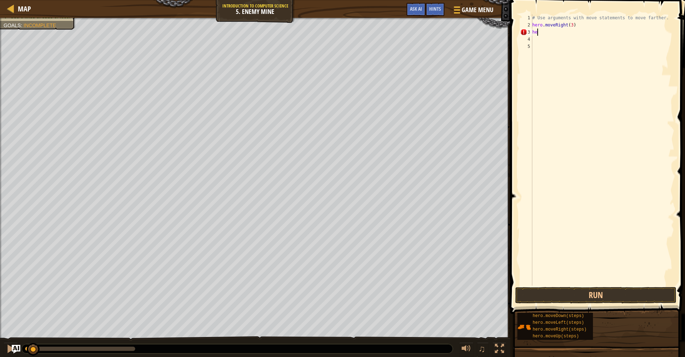
type textarea "h"
type textarea "u"
click at [612, 47] on div "# Use arguments with move statements to move farther. hero . moveRight ( 3 ) u" at bounding box center [602, 156] width 143 height 285
click at [531, 34] on div "3" at bounding box center [526, 32] width 12 height 7
click at [540, 32] on div "# Use arguments with move statements to move farther. hero . moveRight ( 3 ) u" at bounding box center [602, 156] width 143 height 285
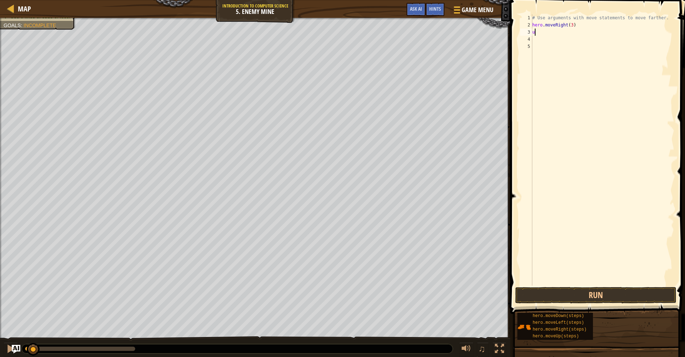
type textarea "up"
click at [569, 39] on div "hero.move Up press enter" at bounding box center [598, 52] width 135 height 32
type textarea "l"
click at [562, 46] on div "hero.move L eft press enter" at bounding box center [598, 60] width 135 height 32
click at [562, 42] on div "# Use arguments with move statements to move farther. hero . moveRight ( 3 ) he…" at bounding box center [602, 156] width 143 height 285
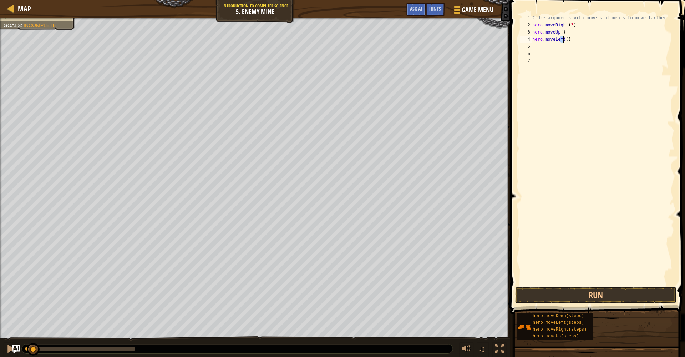
click at [563, 41] on div "# Use arguments with move statements to move farther. hero . moveRight ( 3 ) he…" at bounding box center [602, 156] width 143 height 285
click at [564, 39] on div "# Use arguments with move statements to move farther. hero . moveRight ( 3 ) he…" at bounding box center [602, 156] width 143 height 285
click at [582, 49] on div "hero.moveR ight press enter" at bounding box center [598, 60] width 135 height 32
type textarea "hero.moveRight"
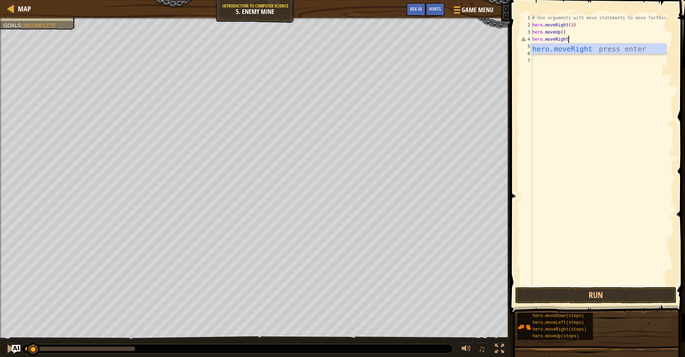
scroll to position [3, 2]
click at [547, 48] on div "hero.moveRight press enter" at bounding box center [598, 60] width 135 height 32
type textarea "d"
click at [547, 55] on div "hero.move D own press enter" at bounding box center [598, 67] width 135 height 32
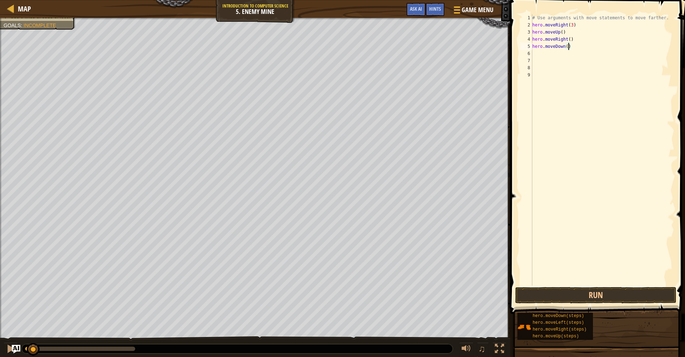
click at [569, 46] on div "# Use arguments with move statements to move farther. hero . moveRight ( 3 ) he…" at bounding box center [602, 156] width 143 height 285
type textarea "hero.moveDown(3)"
click at [551, 56] on div "# Use arguments with move statements to move farther. hero . moveRight ( 3 ) he…" at bounding box center [602, 156] width 143 height 285
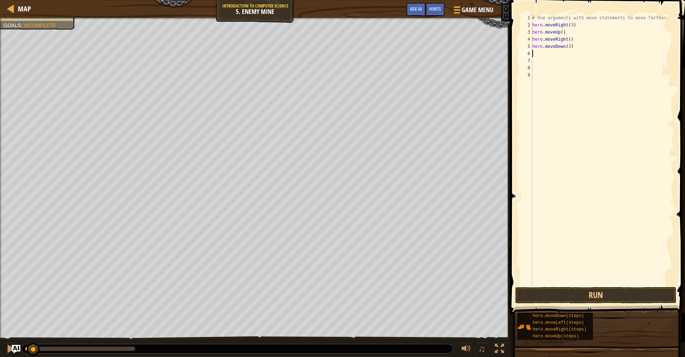
type textarea "r"
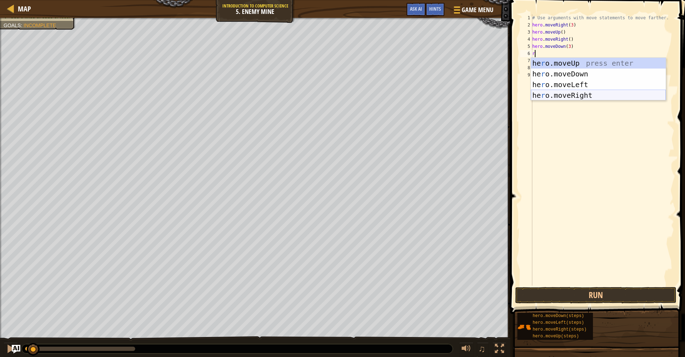
click at [555, 93] on div "he r o.moveUp press enter he r o.moveDown press enter he r o.moveLeft press ent…" at bounding box center [598, 90] width 135 height 64
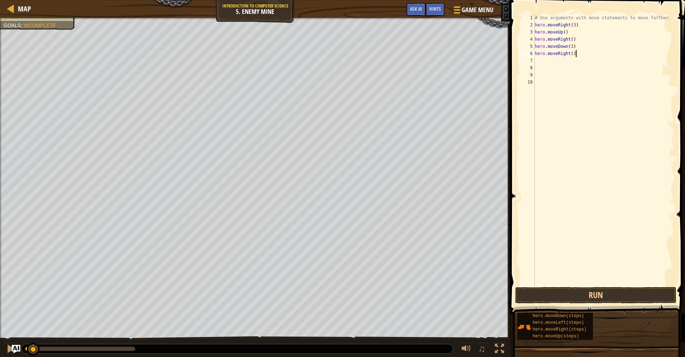
click at [575, 55] on div "# Use arguments with move statements to move farther. hero . moveRight ( 3 ) he…" at bounding box center [603, 156] width 141 height 285
click at [574, 56] on div "# Use arguments with move statements to move farther. hero . moveRight ( 3 ) he…" at bounding box center [603, 156] width 141 height 285
type textarea "hero.moveRight(2)"
click at [613, 288] on button "Run" at bounding box center [595, 295] width 161 height 16
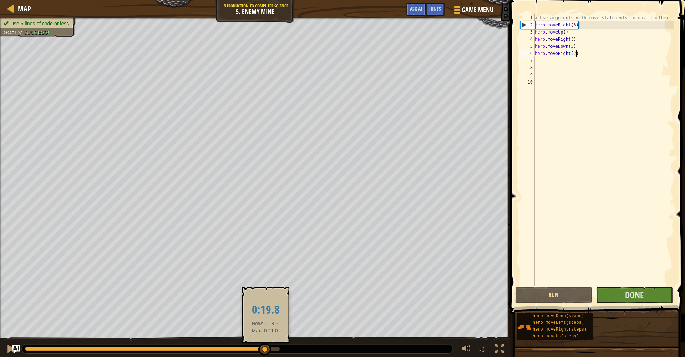
drag, startPoint x: 180, startPoint y: 351, endPoint x: 282, endPoint y: 343, distance: 102.0
click at [271, 343] on div at bounding box center [264, 349] width 13 height 13
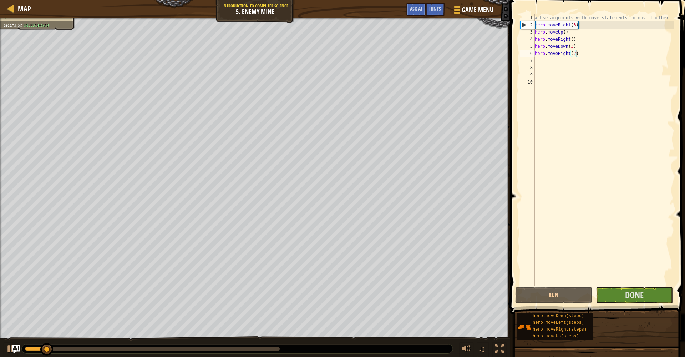
drag, startPoint x: 149, startPoint y: 356, endPoint x: 188, endPoint y: 353, distance: 39.0
click at [188, 353] on div "♫" at bounding box center [255, 346] width 510 height 21
drag, startPoint x: 189, startPoint y: 352, endPoint x: 193, endPoint y: 352, distance: 3.6
click at [193, 352] on div at bounding box center [237, 348] width 431 height 9
drag, startPoint x: 206, startPoint y: 350, endPoint x: 177, endPoint y: 352, distance: 29.3
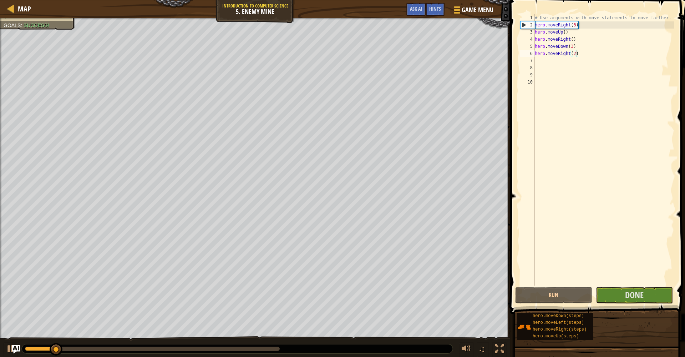
click at [205, 351] on div at bounding box center [237, 348] width 431 height 9
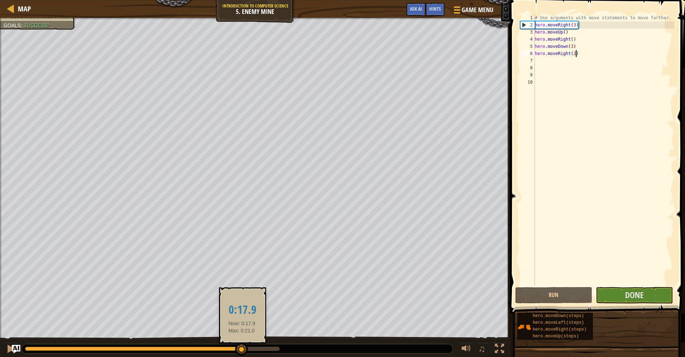
drag, startPoint x: 69, startPoint y: 353, endPoint x: 242, endPoint y: 348, distance: 172.8
click at [242, 348] on div at bounding box center [241, 349] width 13 height 13
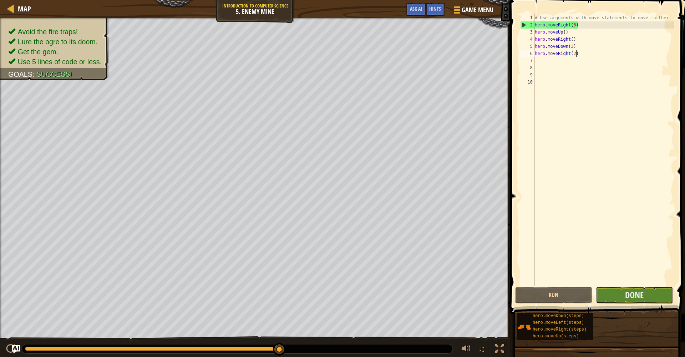
click at [623, 296] on button "Done" at bounding box center [634, 295] width 77 height 16
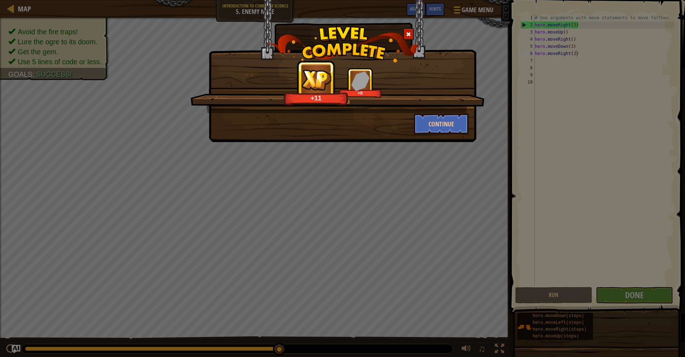
drag, startPoint x: 259, startPoint y: 214, endPoint x: 312, endPoint y: 356, distance: 151.7
click at [312, 356] on div "Nice moves! +11 +0 Continue" at bounding box center [342, 178] width 685 height 357
click at [432, 131] on button "Continue" at bounding box center [441, 123] width 55 height 21
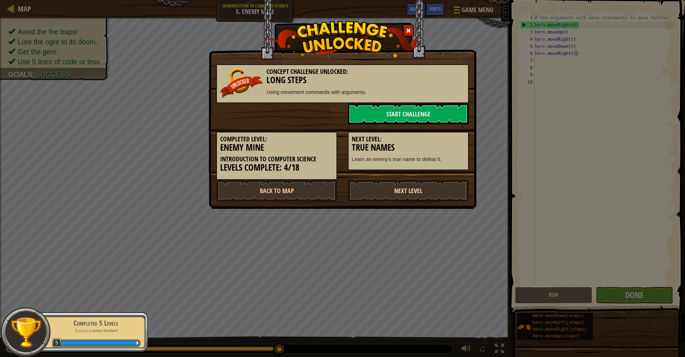
click at [400, 187] on link "Next Level" at bounding box center [408, 190] width 121 height 21
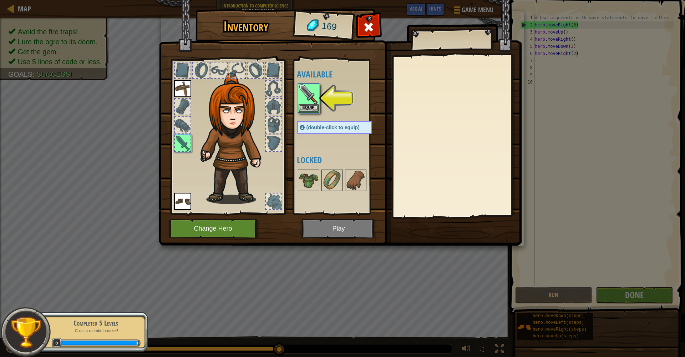
click at [302, 105] on button "Equip" at bounding box center [309, 107] width 20 height 7
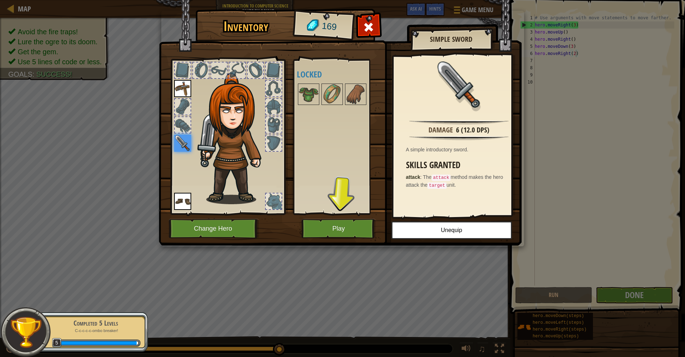
click at [353, 233] on button "Play" at bounding box center [338, 229] width 75 height 20
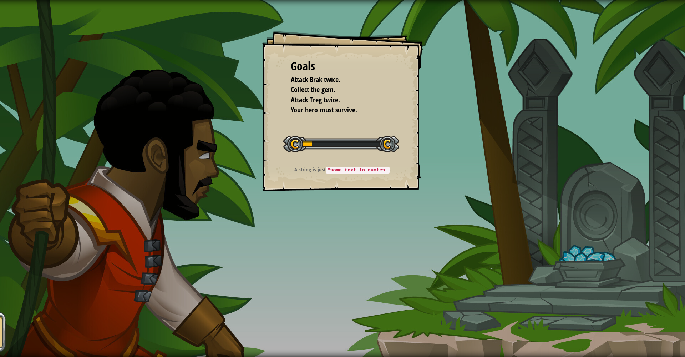
drag, startPoint x: 369, startPoint y: 171, endPoint x: 383, endPoint y: 171, distance: 13.9
click at [383, 171] on code ""some text in quotes"" at bounding box center [358, 170] width 64 height 7
click at [359, 125] on div "Goals Attack Brak twice. Collect the gem. Attack Treg twice. Your hero must sur…" at bounding box center [342, 111] width 161 height 161
click at [358, 129] on div "Goals Attack Brak twice. Collect the gem. Attack Treg twice. Your hero must sur…" at bounding box center [342, 111] width 161 height 161
click at [355, 130] on div "Start Level" at bounding box center [341, 143] width 116 height 29
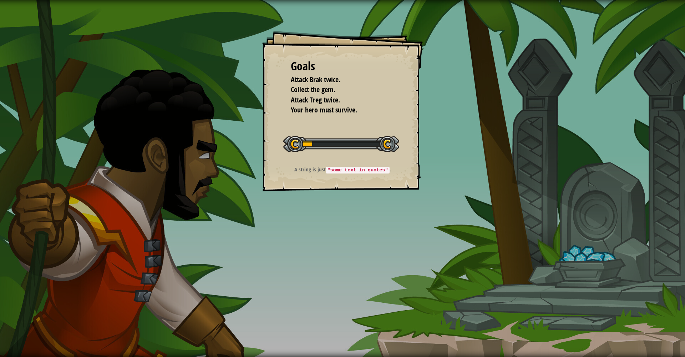
click at [354, 131] on div "Start Level" at bounding box center [341, 143] width 116 height 29
drag, startPoint x: 350, startPoint y: 130, endPoint x: 341, endPoint y: 136, distance: 10.7
click at [341, 136] on div "Start Level" at bounding box center [341, 143] width 116 height 29
click at [339, 136] on div "Start Level" at bounding box center [341, 143] width 116 height 29
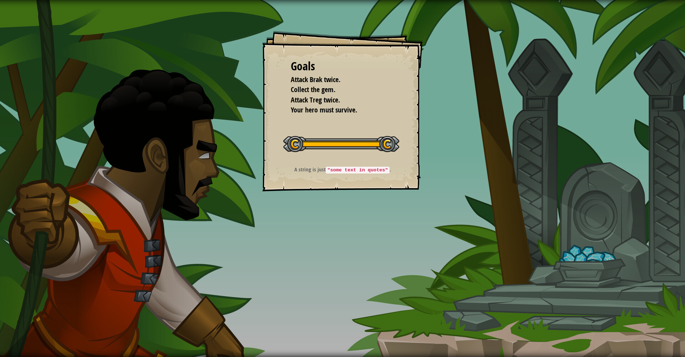
click at [339, 141] on div at bounding box center [341, 144] width 116 height 16
click at [347, 175] on div "A string is just "some text in quotes" ." at bounding box center [342, 171] width 143 height 11
click at [347, 170] on code ""some text in quotes"" at bounding box center [358, 170] width 64 height 7
click at [347, 171] on code ""some text in quotes"" at bounding box center [358, 170] width 64 height 7
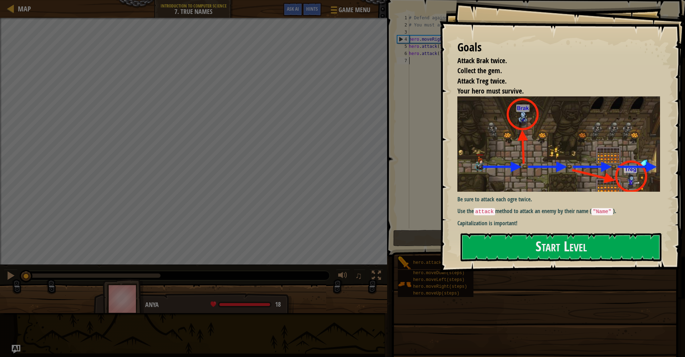
drag, startPoint x: 487, startPoint y: 152, endPoint x: 485, endPoint y: 158, distance: 6.2
click at [486, 153] on div "Goals Attack Brak twice. Collect the gem. Attack Treg twice. Your hero must sur…" at bounding box center [562, 136] width 245 height 272
drag, startPoint x: 508, startPoint y: 214, endPoint x: 508, endPoint y: 218, distance: 3.6
click at [508, 215] on div "Be sure to attack each ogre twice. Use the attack method to attack an enemy by …" at bounding box center [561, 161] width 208 height 131
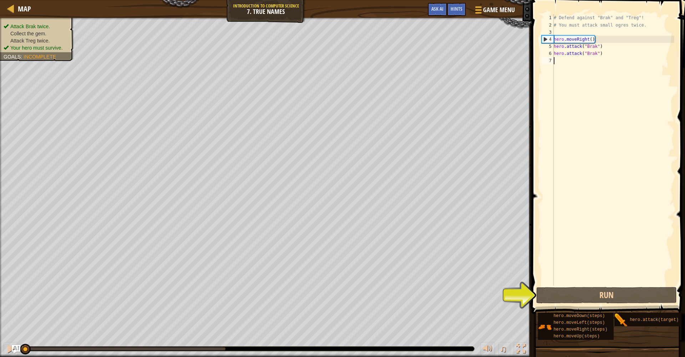
click at [589, 274] on div "# Defend against "Brak" and "Treg"! # You must attack small ogres twice. hero .…" at bounding box center [613, 156] width 122 height 285
drag, startPoint x: 585, startPoint y: 308, endPoint x: 585, endPoint y: 305, distance: 3.6
click at [585, 304] on span at bounding box center [608, 146] width 159 height 335
click at [567, 295] on button "Run" at bounding box center [606, 295] width 141 height 16
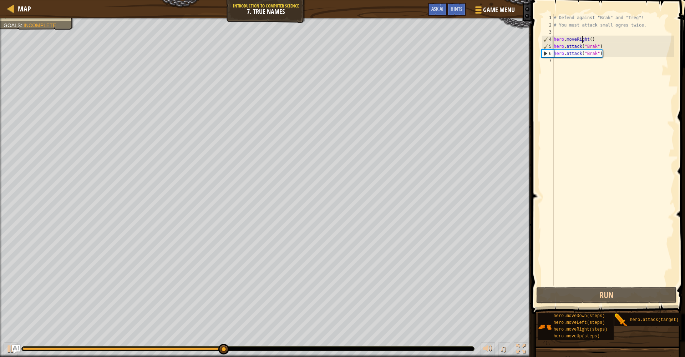
click at [583, 39] on div "# Defend against "Brak" and "Treg"! # You must attack small ogres twice. hero .…" at bounding box center [613, 156] width 122 height 285
type textarea "hero.moveRight()"
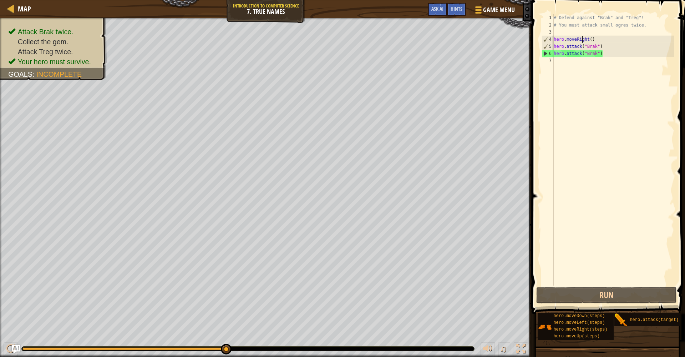
click at [584, 39] on div "# Defend against "Brak" and "Treg"! # You must attack small ogres twice. hero .…" at bounding box center [613, 156] width 122 height 285
click at [564, 64] on div "# Defend against "Brak" and "Treg"! # You must attack small ogres twice. hero .…" at bounding box center [613, 156] width 122 height 285
type textarea "er"
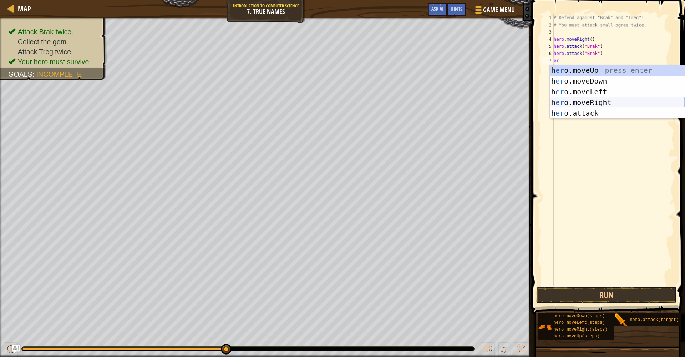
click at [585, 98] on div "h [PERSON_NAME]moveUp press enter h [PERSON_NAME]moveDown press enter h [PERSON…" at bounding box center [617, 102] width 135 height 75
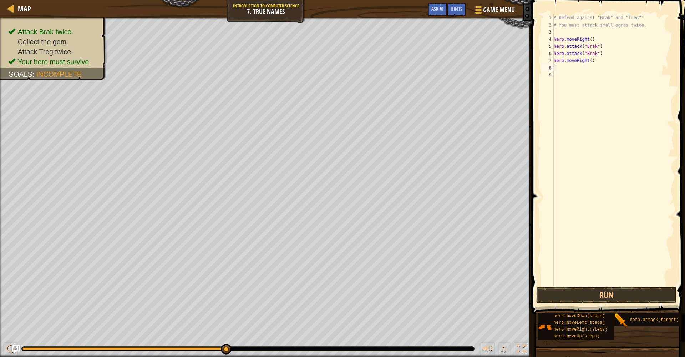
type textarea "e"
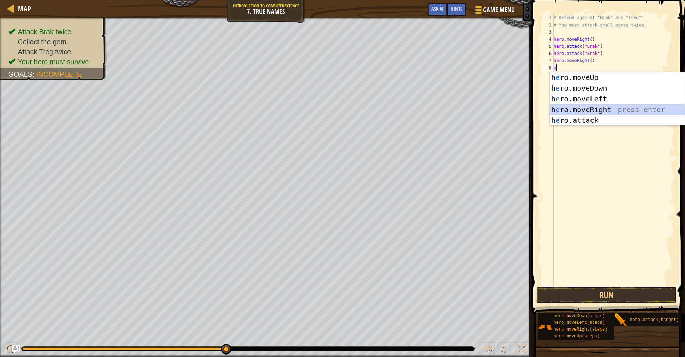
click at [577, 105] on div "h e ro.moveUp press enter h e ro.moveDown press enter h e ro.moveLeft press ent…" at bounding box center [617, 109] width 135 height 75
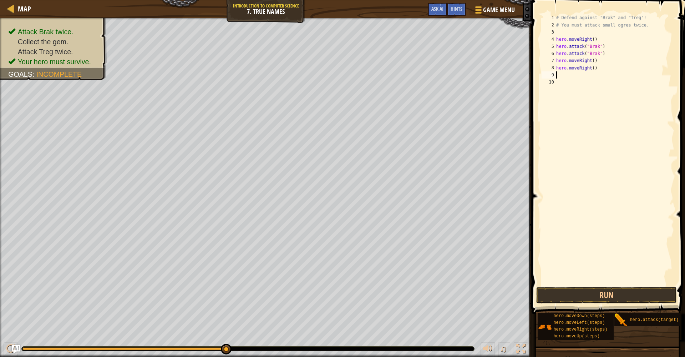
click at [568, 84] on div "# Defend against "Brak" and "Treg"! # You must attack small ogres twice. hero .…" at bounding box center [615, 156] width 120 height 285
click at [564, 73] on div "# Defend against "Brak" and "Treg"! # You must attack small ogres twice. hero .…" at bounding box center [615, 156] width 120 height 285
click at [575, 83] on div "hero. a ttack press enter" at bounding box center [617, 95] width 135 height 32
type textarea "hero.attack("treg")"
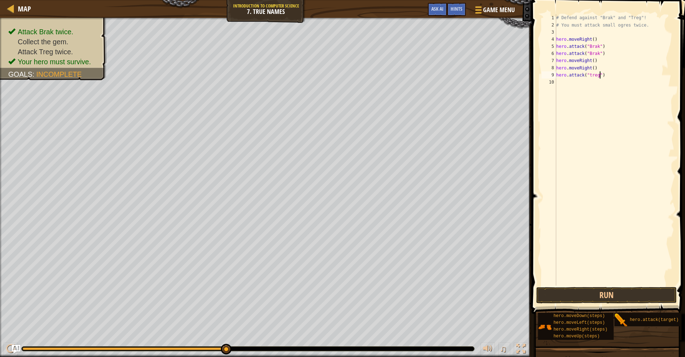
click at [607, 80] on div "# Defend against "Brak" and "Treg"! # You must attack small ogres twice. hero .…" at bounding box center [615, 156] width 120 height 285
click at [599, 89] on div "hero. a ttack press enter" at bounding box center [617, 102] width 135 height 32
click at [634, 290] on button "Run" at bounding box center [606, 295] width 141 height 16
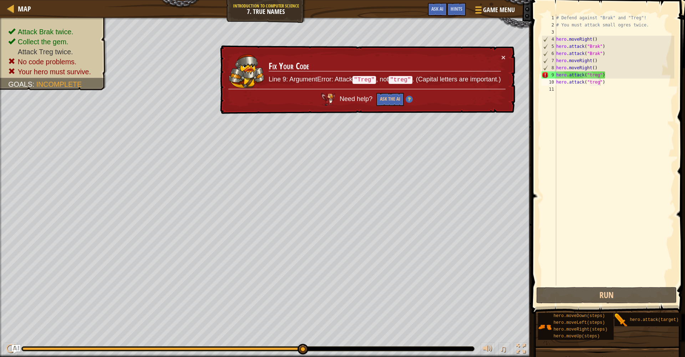
drag, startPoint x: 358, startPoint y: 80, endPoint x: 382, endPoint y: 78, distance: 24.0
click at [382, 78] on p "Line 9: ArgumentError: Attack "Treg" , not "treg" . (Capital letters are import…" at bounding box center [385, 79] width 232 height 9
click at [363, 84] on td "Fix Your Code Line 9: ArgumentError: Attack "Treg" , not "treg" . (Capital lett…" at bounding box center [384, 71] width 233 height 35
drag, startPoint x: 362, startPoint y: 81, endPoint x: 468, endPoint y: 75, distance: 106.2
click at [461, 75] on td "Fix Your Code Line 9: ArgumentError: Attack "Treg" , not "treg" . (Capital lett…" at bounding box center [384, 71] width 233 height 35
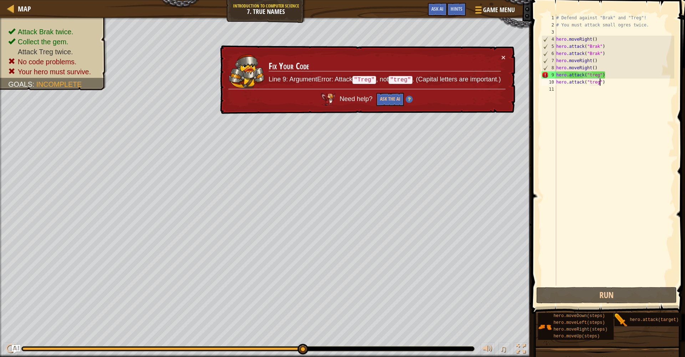
click at [590, 75] on div "# Defend against "Brak" and "Treg"! # You must attack small ogres twice. hero .…" at bounding box center [615, 156] width 120 height 285
click at [592, 75] on div "# Defend against "Brak" and "Treg"! # You must attack small ogres twice. hero .…" at bounding box center [615, 156] width 120 height 285
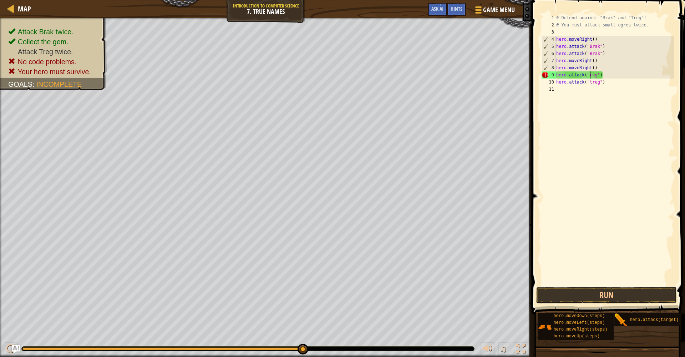
scroll to position [3, 3]
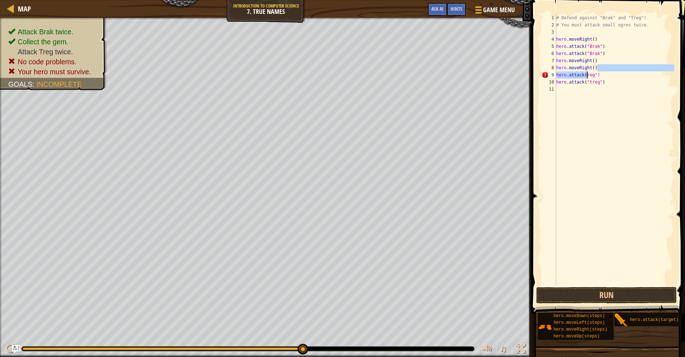
drag, startPoint x: 610, startPoint y: 70, endPoint x: 573, endPoint y: 77, distance: 38.5
click at [582, 76] on div "# Defend against "Brak" and "Treg"! # You must attack small ogres twice. hero .…" at bounding box center [615, 156] width 120 height 285
drag, startPoint x: 599, startPoint y: 69, endPoint x: 616, endPoint y: 69, distance: 17.1
click at [616, 69] on div "# Defend against "Brak" and "Treg"! # You must attack small ogres twice. hero .…" at bounding box center [615, 156] width 120 height 285
click at [598, 67] on div "# Defend against "Brak" and "Treg"! # You must attack small ogres twice. hero .…" at bounding box center [615, 156] width 120 height 285
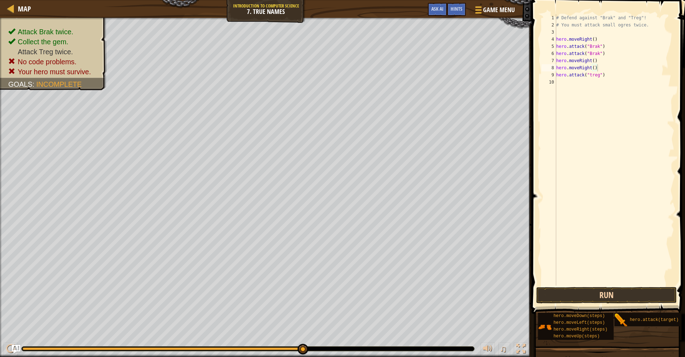
click at [575, 290] on button "Run" at bounding box center [606, 295] width 141 height 16
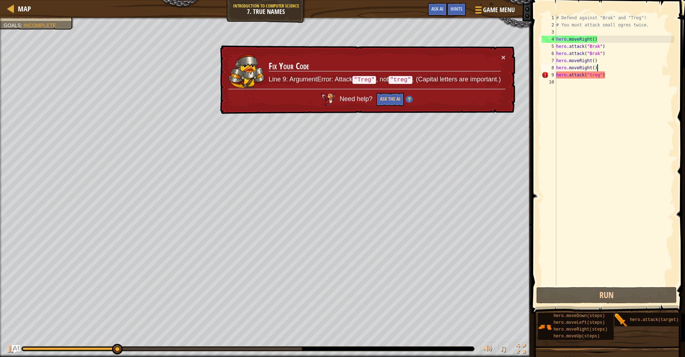
click at [396, 110] on div "× Fix Your Code Line 9: ArgumentError: Attack "Treg" , not "treg" . (Capital le…" at bounding box center [367, 79] width 296 height 69
click at [392, 99] on button "Ask the AI" at bounding box center [389, 99] width 27 height 13
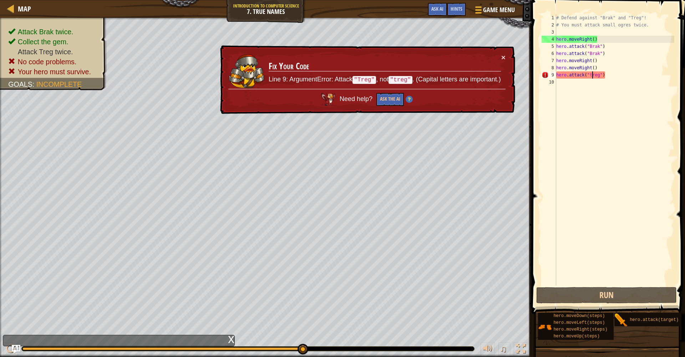
drag, startPoint x: 592, startPoint y: 76, endPoint x: 599, endPoint y: 108, distance: 33.2
click at [592, 82] on div "# Defend against "Brak" and "Treg"! # You must attack small ogres twice. hero .…" at bounding box center [615, 156] width 120 height 285
click at [596, 78] on div "# Defend against "Brak" and "Treg"! # You must attack small ogres twice. hero .…" at bounding box center [615, 156] width 120 height 285
click at [594, 76] on div "# Defend against "Brak" and "Treg"! # You must attack small ogres twice. hero .…" at bounding box center [615, 156] width 120 height 285
click at [593, 76] on div "# Defend against "Brak" and "Treg"! # You must attack small ogres twice. hero .…" at bounding box center [615, 156] width 120 height 285
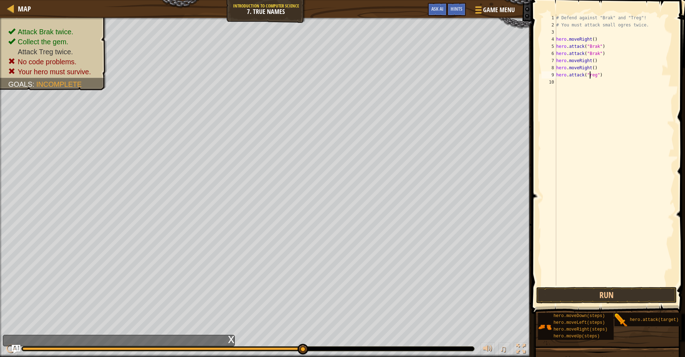
type textarea "hero.attack("Treg")"
click at [587, 86] on div "# Defend against "Brak" and "Treg"! # You must attack small ogres twice. hero .…" at bounding box center [615, 156] width 120 height 285
click at [574, 298] on button "Run" at bounding box center [606, 295] width 141 height 16
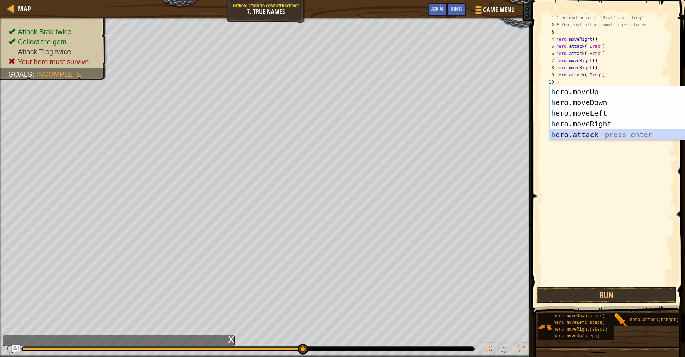
click at [579, 135] on div "h ero.moveUp press enter h ero.moveDown press enter h ero.moveLeft press enter …" at bounding box center [617, 123] width 135 height 75
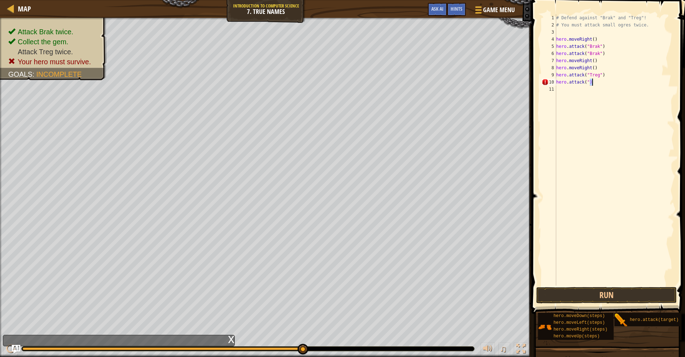
click at [591, 86] on div "# Defend against "Brak" and "Treg"! # You must attack small ogres twice. hero .…" at bounding box center [615, 156] width 120 height 285
click at [598, 85] on div "# Defend against "Brak" and "Treg"! # You must attack small ogres twice. hero .…" at bounding box center [615, 156] width 120 height 285
type textarea "hero.attack(")"
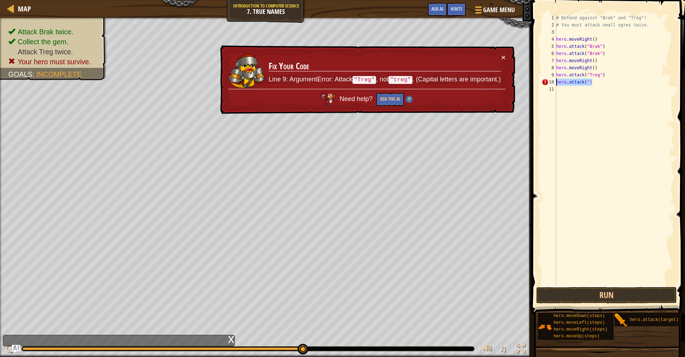
drag, startPoint x: 596, startPoint y: 85, endPoint x: 552, endPoint y: 85, distance: 44.6
click at [552, 85] on div "hero.attack(") 1 2 3 4 5 6 7 8 9 10 11 # Defend against "Brak" and "Treg"! # Yo…" at bounding box center [607, 149] width 134 height 271
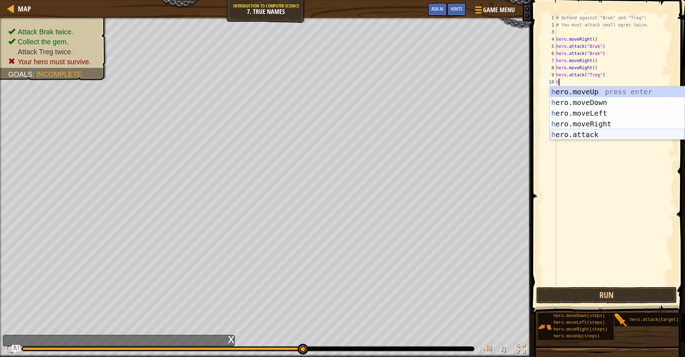
click at [575, 137] on div "h ero.moveUp press enter h ero.moveDown press enter h ero.moveLeft press enter …" at bounding box center [617, 123] width 135 height 75
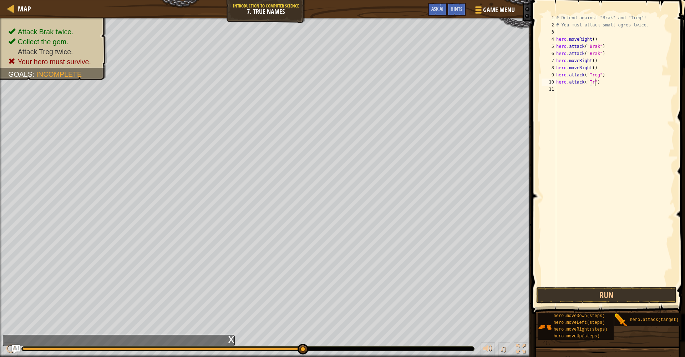
scroll to position [3, 4]
type textarea "hero.attack("Treg")"
click at [588, 297] on button "Run" at bounding box center [606, 295] width 141 height 16
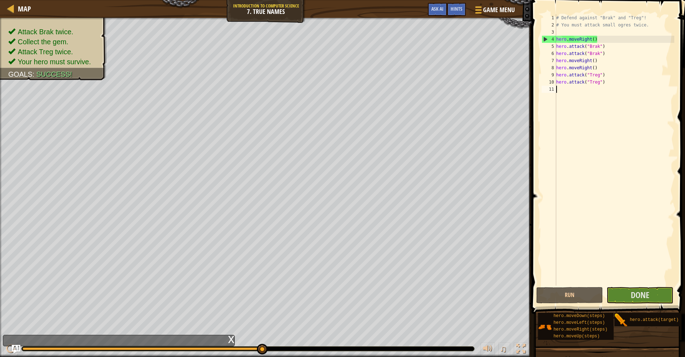
click at [570, 88] on div "# Defend against "Brak" and "Treg"! # You must attack small ogres twice. hero .…" at bounding box center [615, 156] width 120 height 285
type textarea "r"
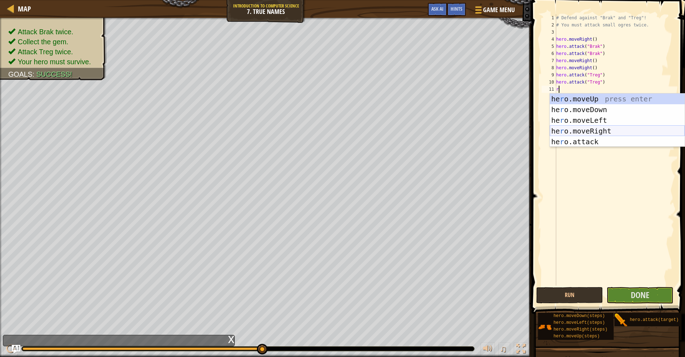
click at [590, 132] on div "he r o.moveUp press enter he r o.moveDown press enter he r o.moveLeft press ent…" at bounding box center [617, 130] width 135 height 75
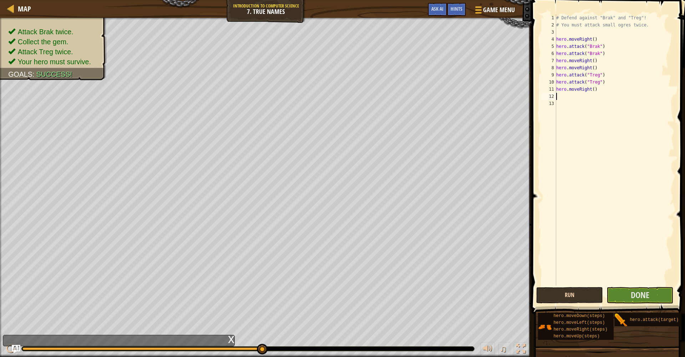
click at [567, 289] on button "Run" at bounding box center [569, 295] width 67 height 16
click at [641, 291] on span "Done" at bounding box center [640, 294] width 19 height 11
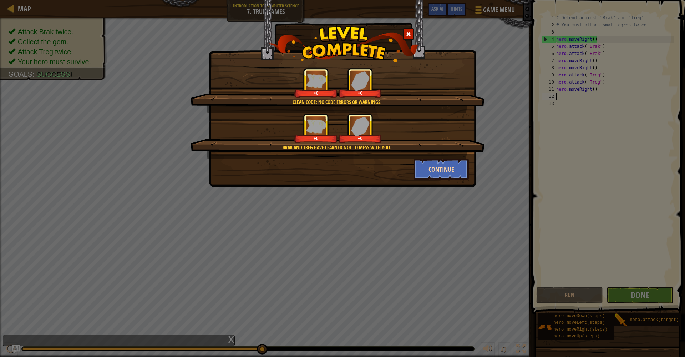
click at [423, 163] on button "Continue" at bounding box center [441, 168] width 55 height 21
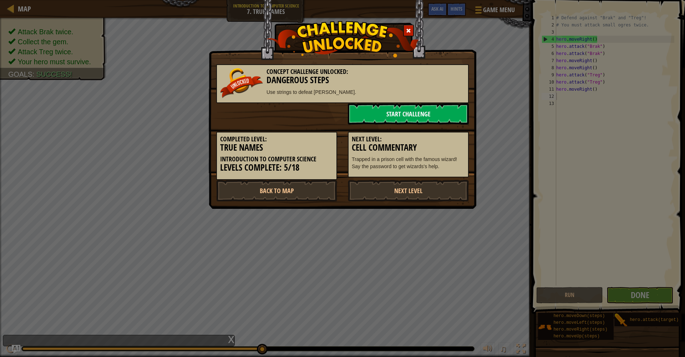
click at [393, 123] on link "Start Challenge" at bounding box center [408, 113] width 121 height 21
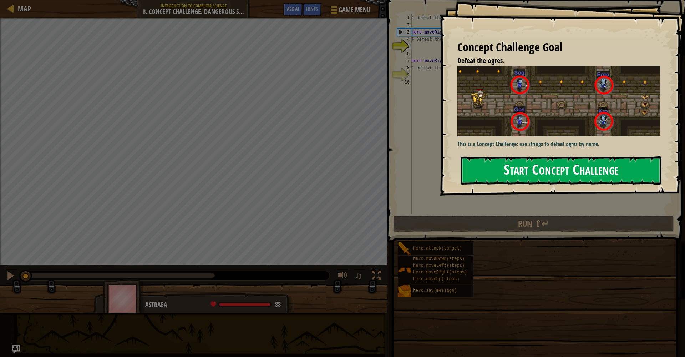
click at [514, 161] on button "Start Concept Challenge" at bounding box center [561, 170] width 201 height 28
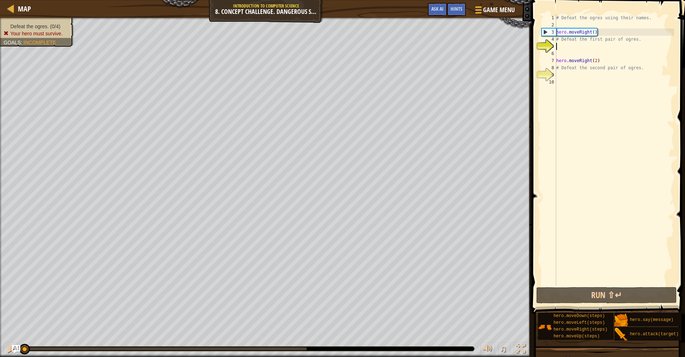
click at [562, 48] on div "# Defeat the ogres using their names. hero . moveRight ( ) # Defeat the first p…" at bounding box center [615, 156] width 120 height 285
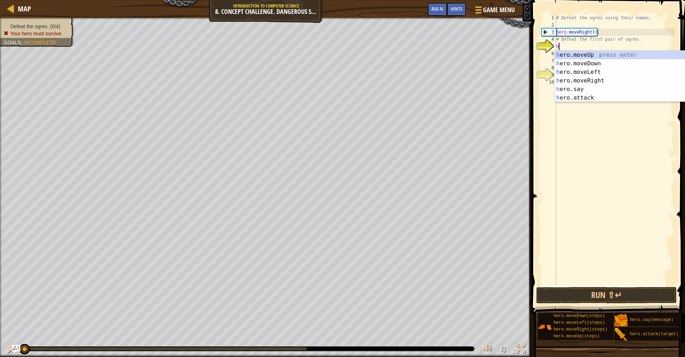
scroll to position [3, 0]
click at [588, 92] on div "h ero.moveUp press enter h ero.moveDown press enter h ero.moveLeft press enter …" at bounding box center [622, 85] width 135 height 69
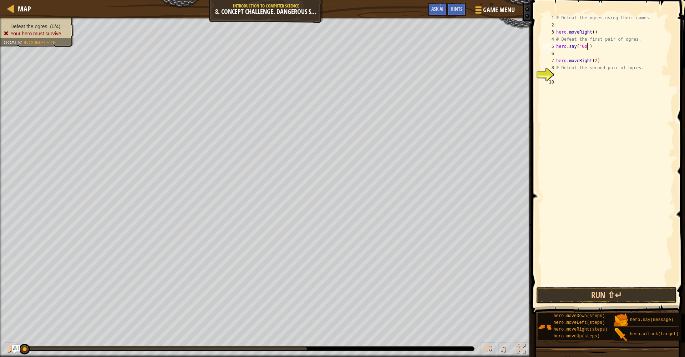
scroll to position [3, 3]
click at [556, 55] on div "hero.say("Gos") 1 2 3 4 5 6 7 8 9 10 # Defeat the ogres using their names. hero…" at bounding box center [607, 149] width 134 height 271
type textarea "hero.moveRight(2)"
click at [558, 56] on div "# Defeat the ogres using their names. hero . moveRight ( ) # Defeat the first p…" at bounding box center [615, 156] width 120 height 285
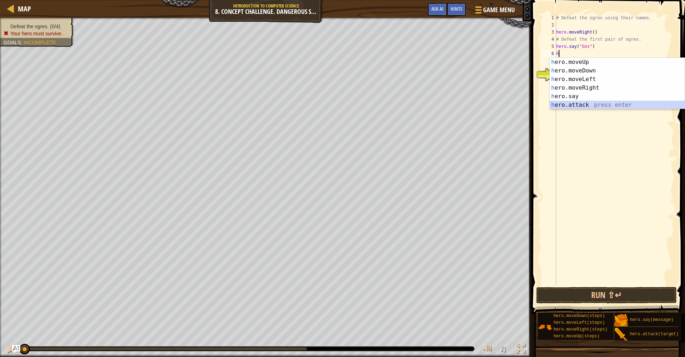
click at [565, 102] on div "h ero.moveUp press enter h ero.moveDown press enter h ero.moveLeft press enter …" at bounding box center [617, 92] width 135 height 69
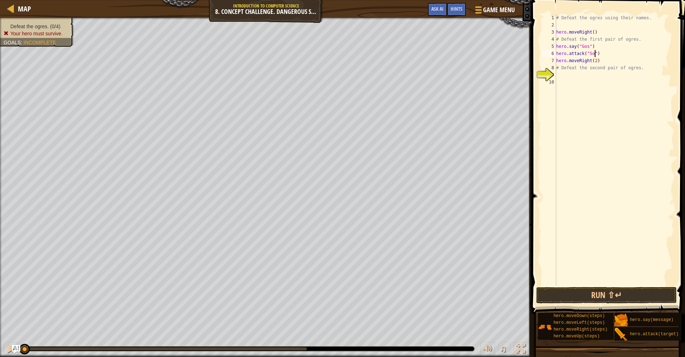
scroll to position [3, 4]
type textarea "hero.attack("Sog")"
click at [615, 301] on button "Run ⇧↵" at bounding box center [606, 295] width 141 height 16
click at [615, 297] on button "Running" at bounding box center [606, 295] width 141 height 16
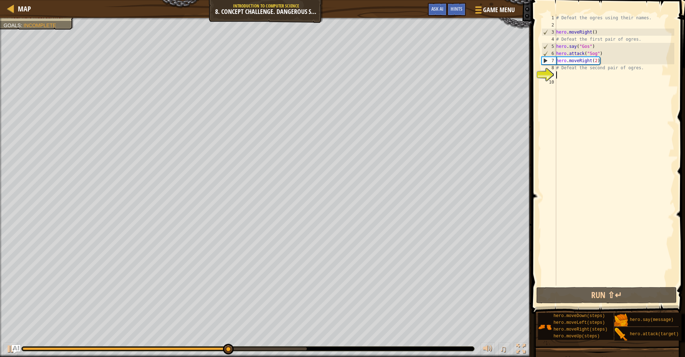
click at [569, 77] on div "# Defeat the ogres using their names. hero . moveRight ( ) # Defeat the first p…" at bounding box center [615, 156] width 120 height 285
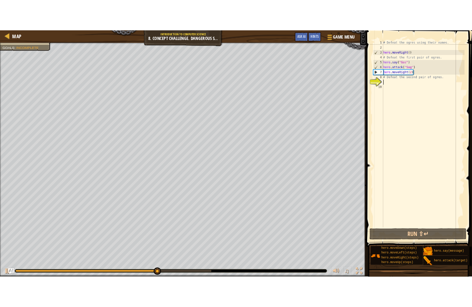
scroll to position [3, 0]
